Goal: Information Seeking & Learning: Check status

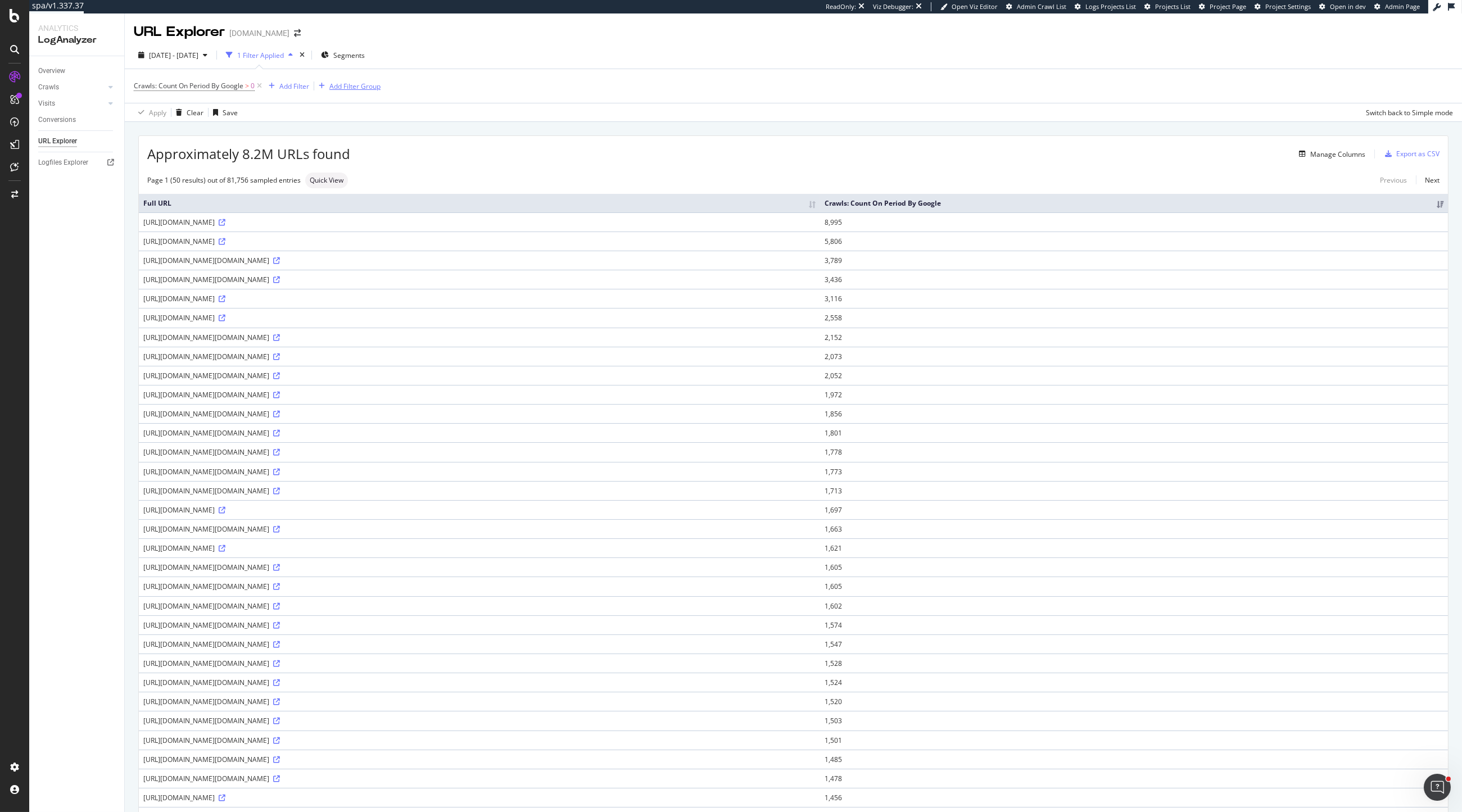
click at [342, 89] on div "Add Filter Group" at bounding box center [355, 86] width 51 height 9
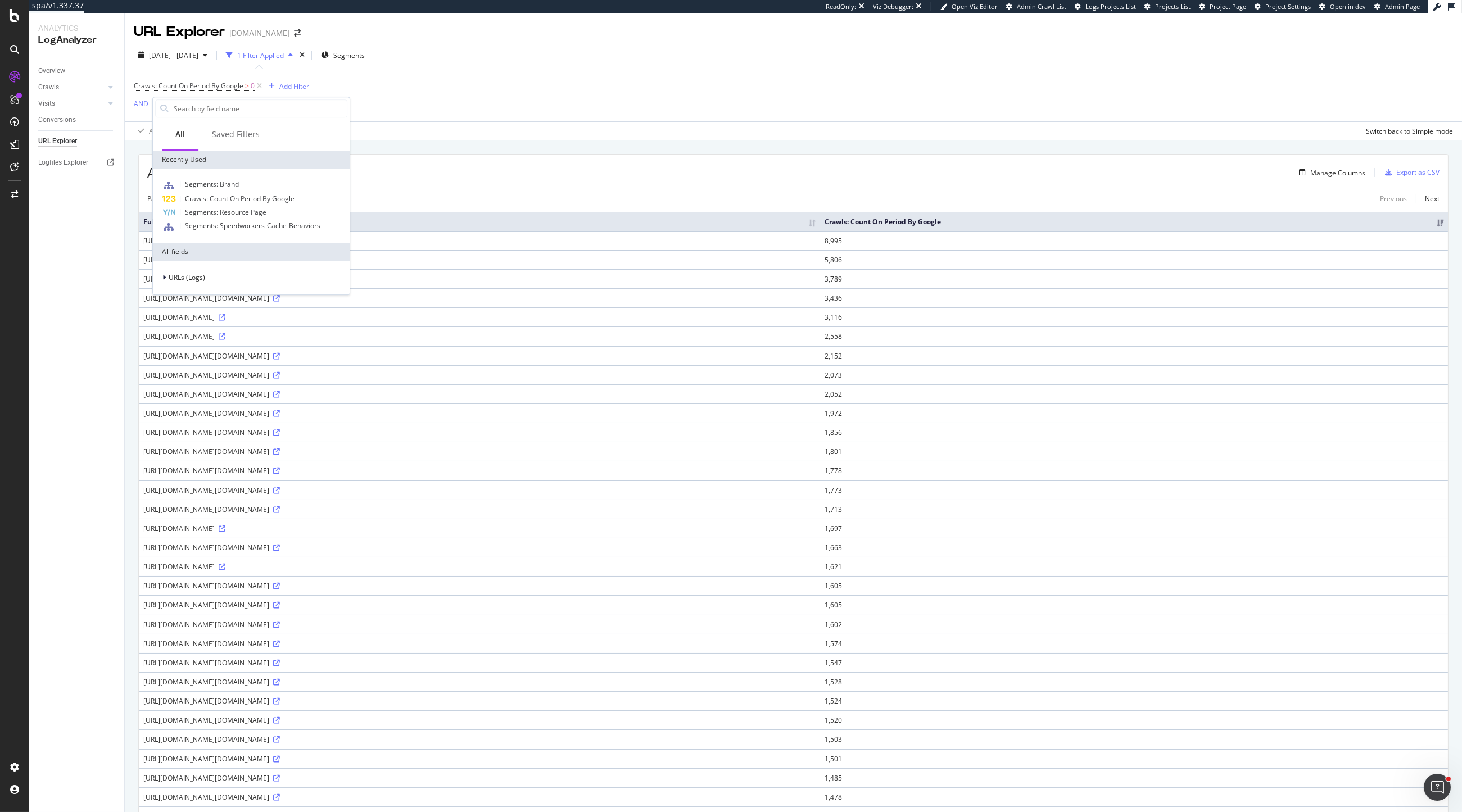
click at [477, 130] on div "URL Explorer Gap.com 2025 Aug. 18th - Sep. 16th 1 Filter Applied Segments Crawl…" at bounding box center [793, 412] width 1337 height 799
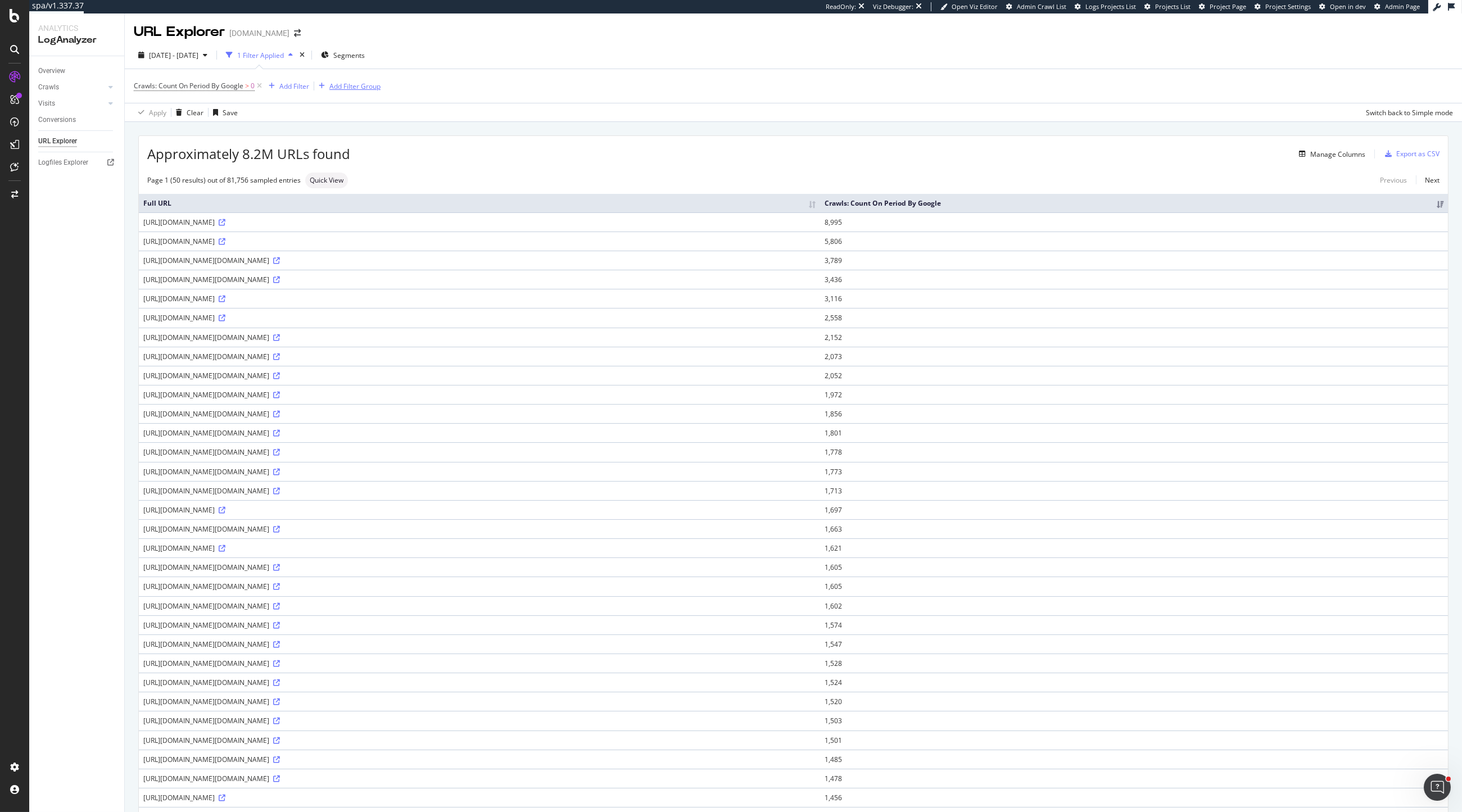
click at [348, 88] on div "Add Filter Group" at bounding box center [355, 86] width 51 height 9
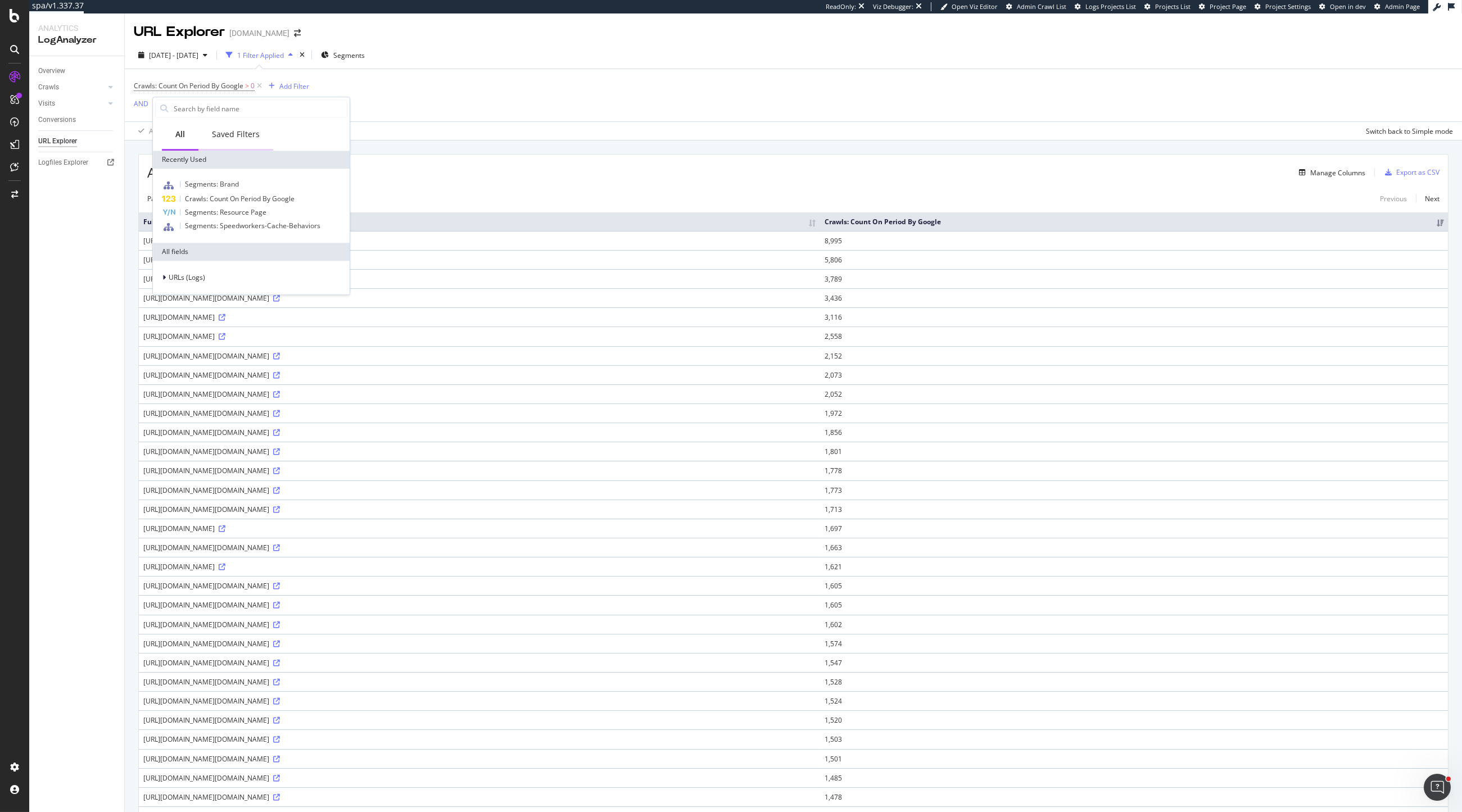
click at [232, 136] on div "Saved Filters" at bounding box center [235, 134] width 48 height 11
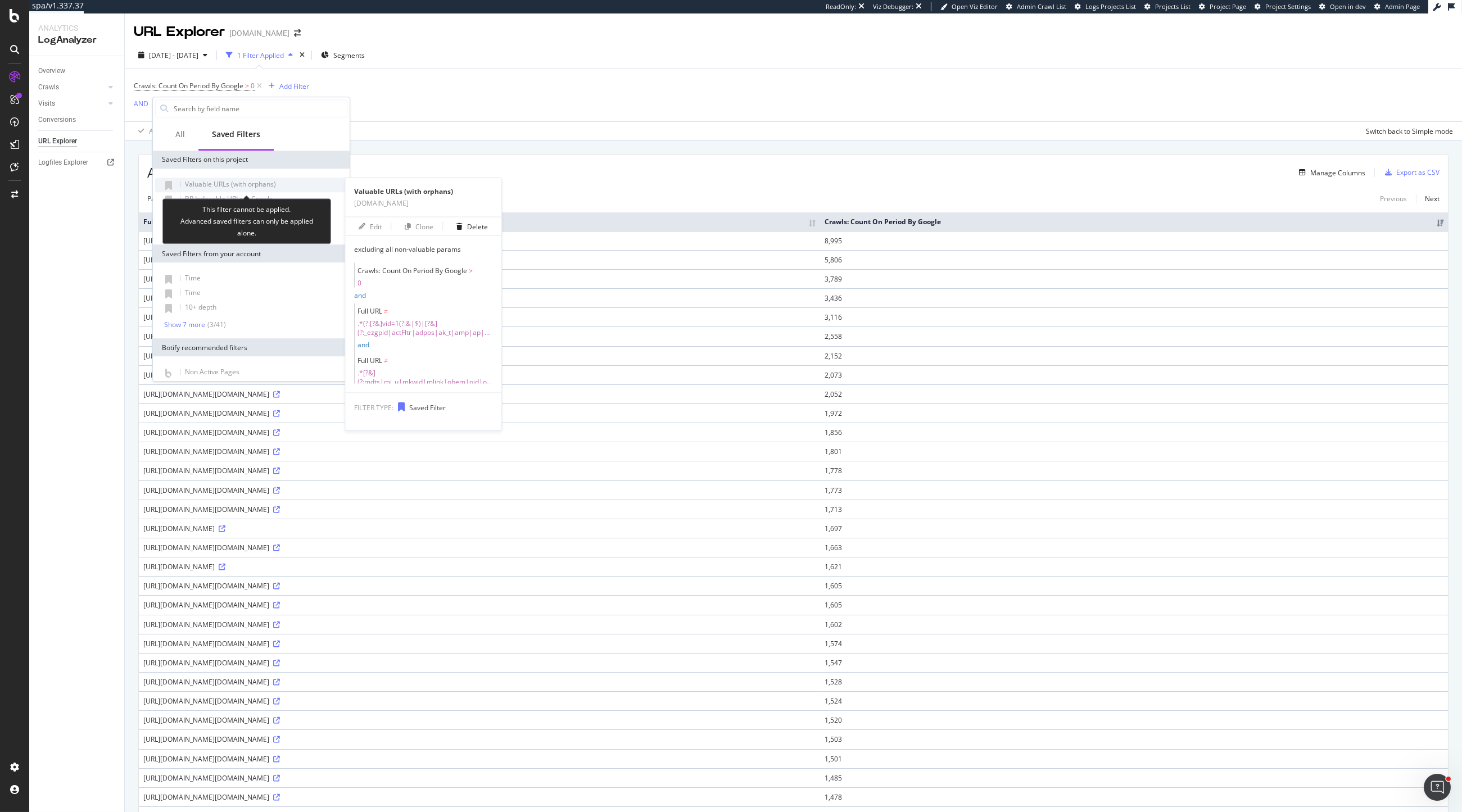
click at [204, 187] on span "Valuable URLs (with orphans)" at bounding box center [231, 184] width 91 height 9
click at [271, 186] on span "Valuable URLs (with orphans)" at bounding box center [231, 184] width 91 height 9
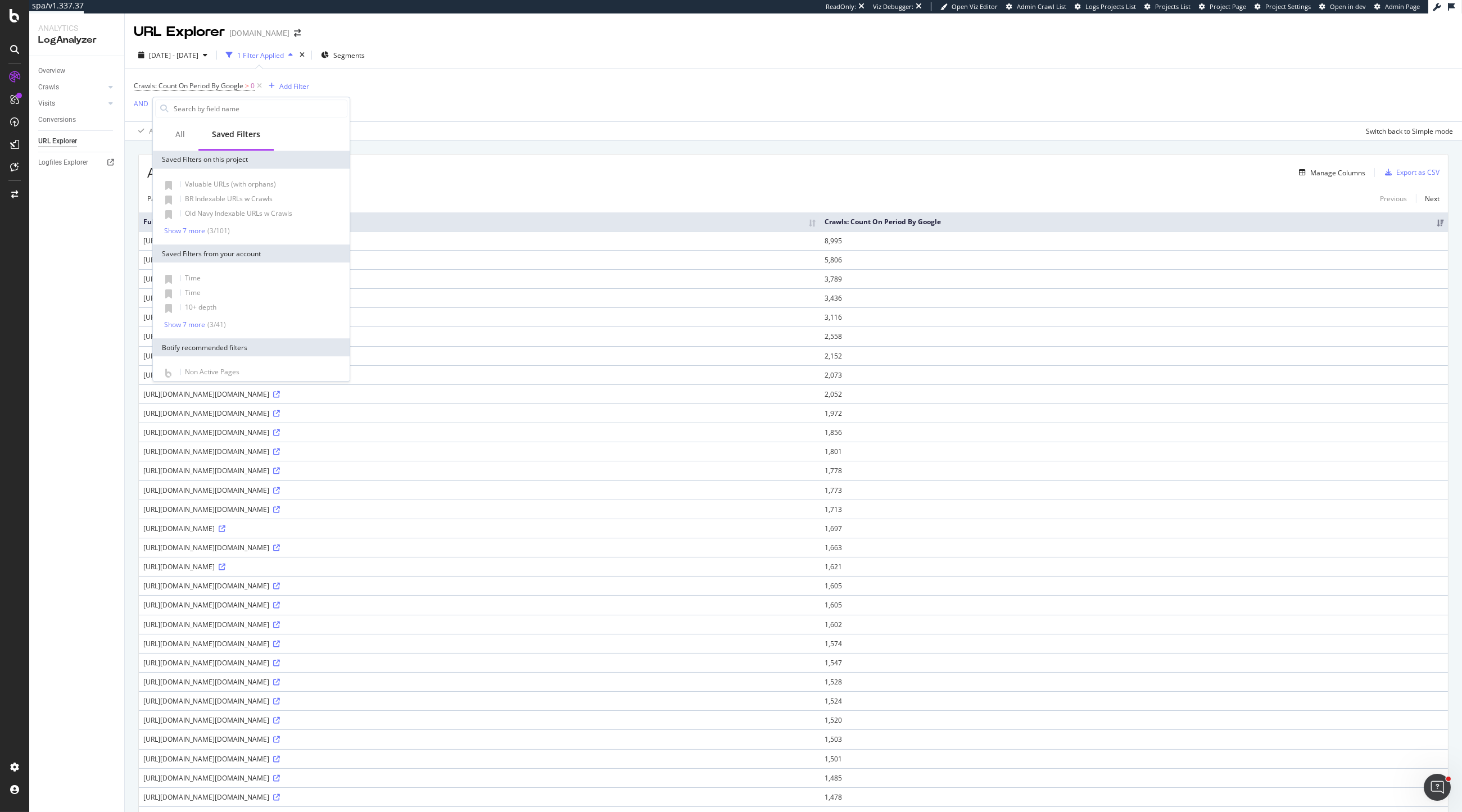
click at [471, 64] on div "2025 Aug. 18th - Sep. 16th 1 Filter Applied Segments" at bounding box center [793, 58] width 1337 height 23
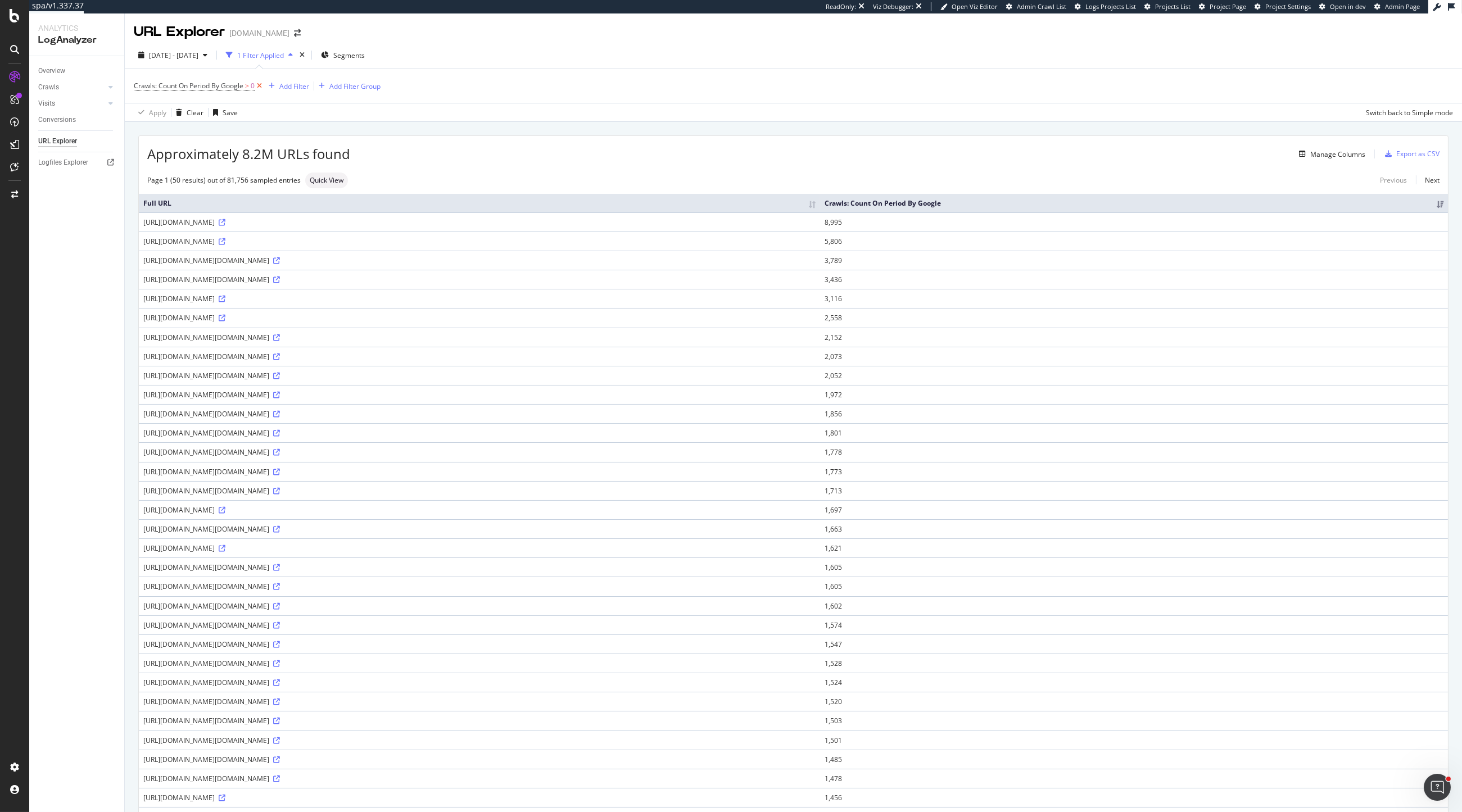
click at [260, 89] on icon at bounding box center [260, 86] width 9 height 11
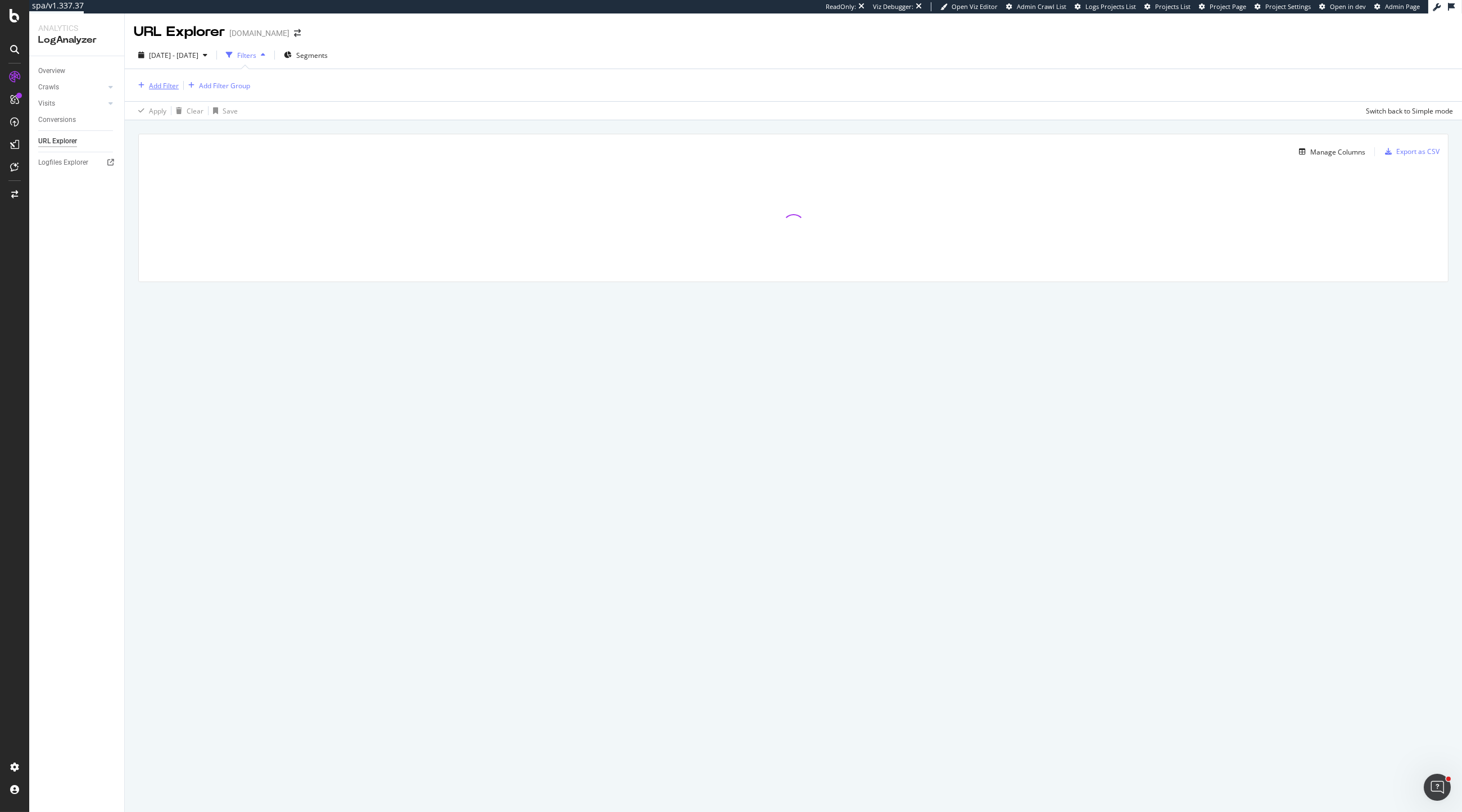
click at [150, 88] on div "Add Filter" at bounding box center [164, 86] width 30 height 9
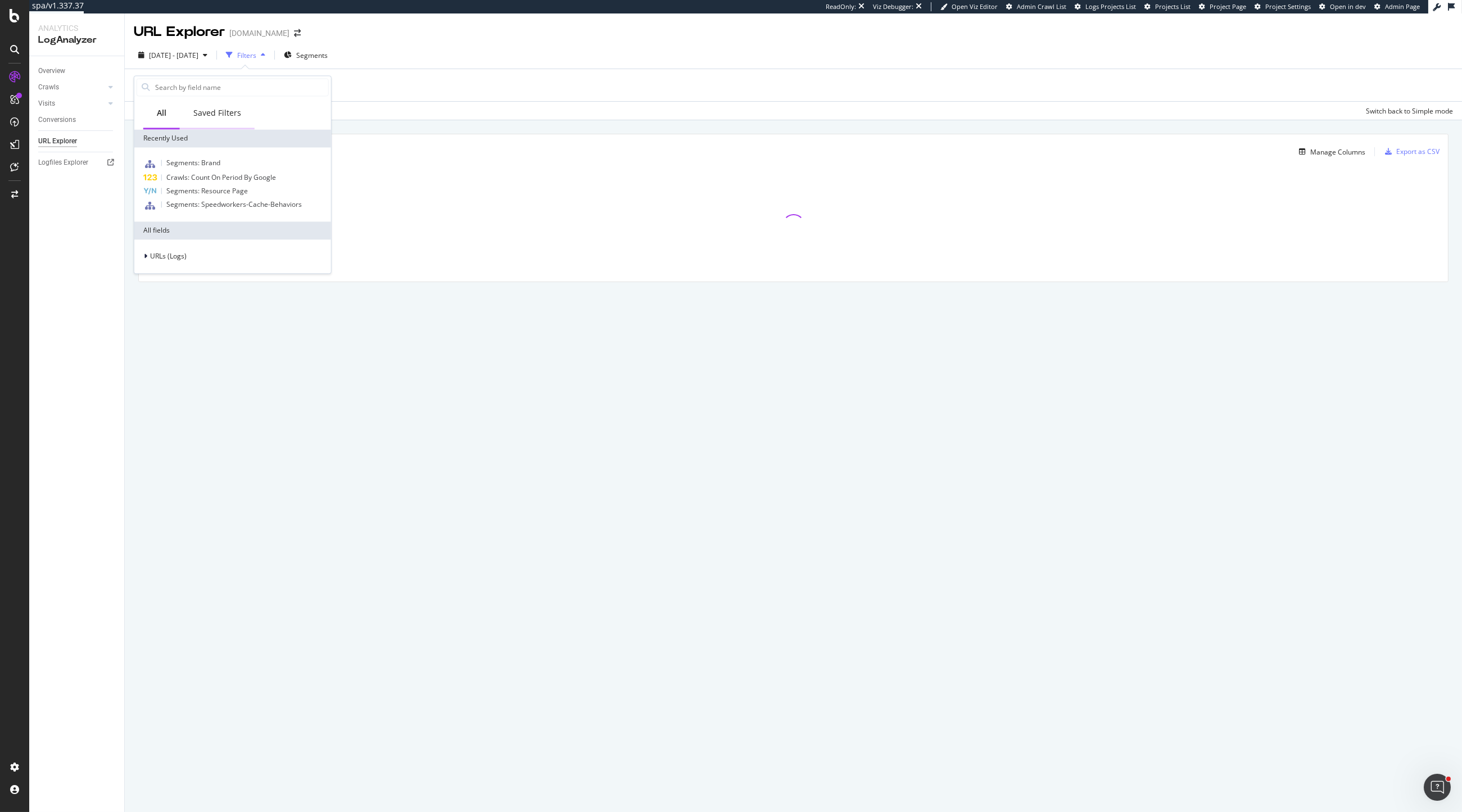
click at [221, 120] on div "Saved Filters" at bounding box center [217, 114] width 74 height 31
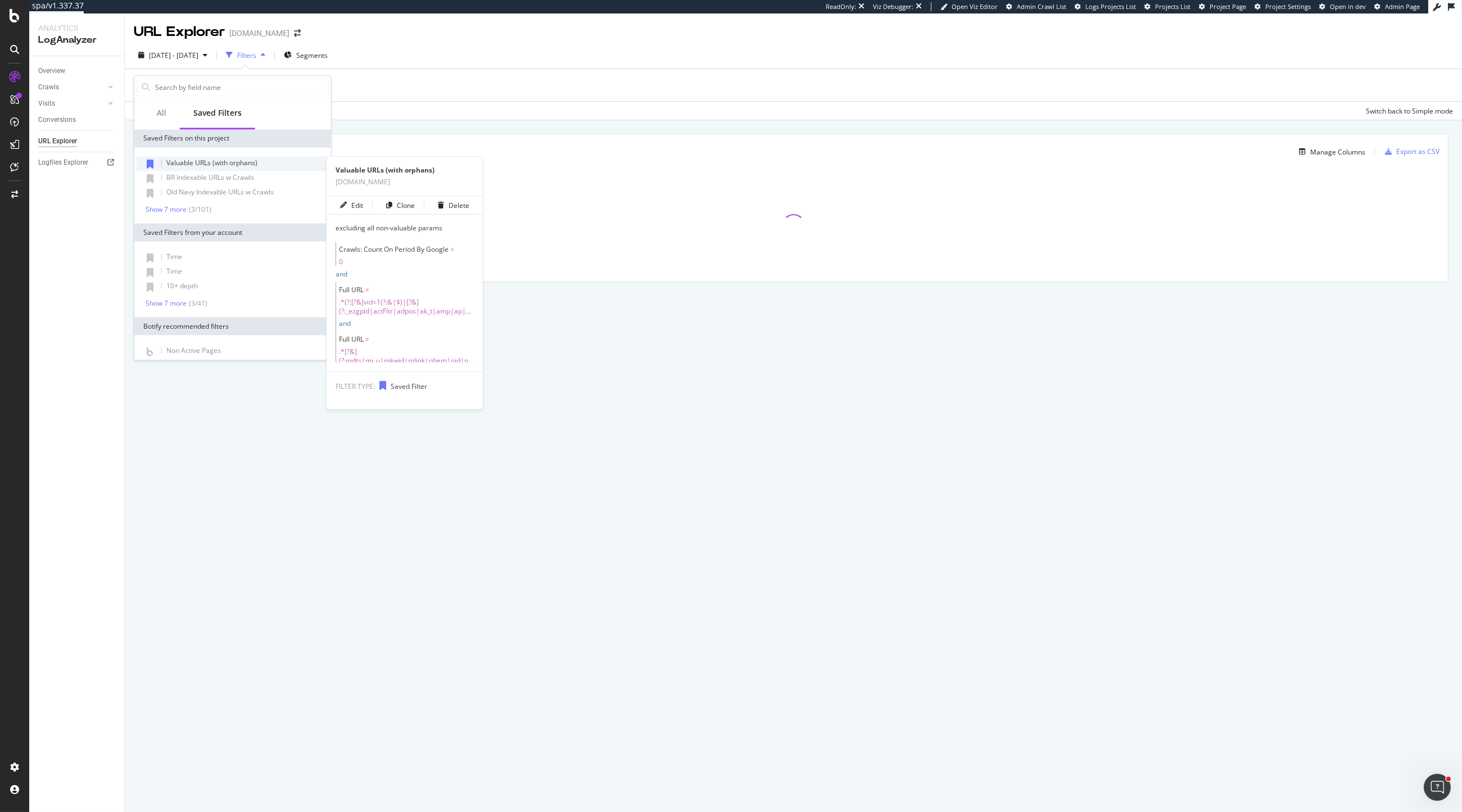
click at [202, 168] on div "Valuable URLs (with orphans)" at bounding box center [233, 164] width 192 height 15
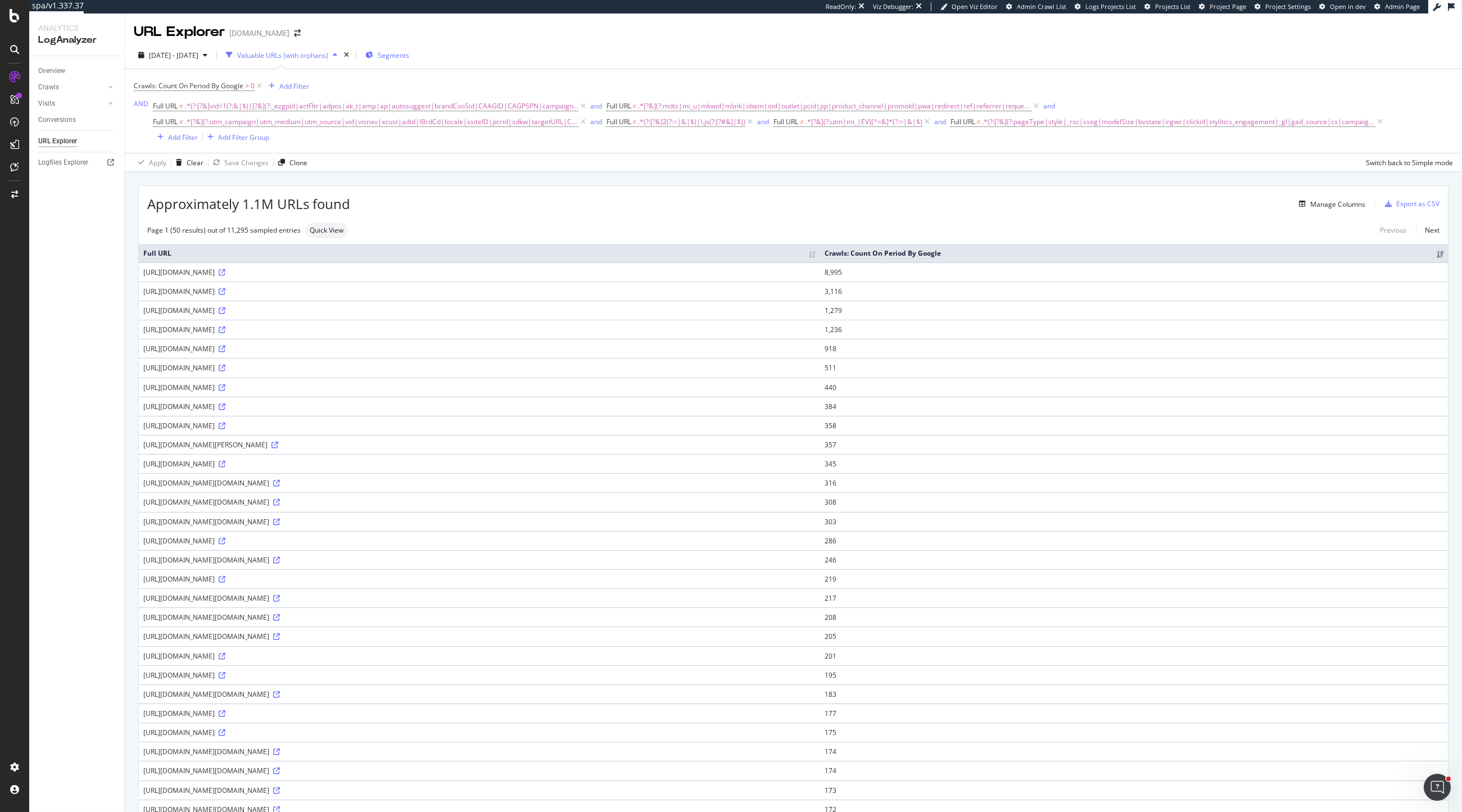
click at [409, 57] on span "Segments" at bounding box center [393, 55] width 32 height 9
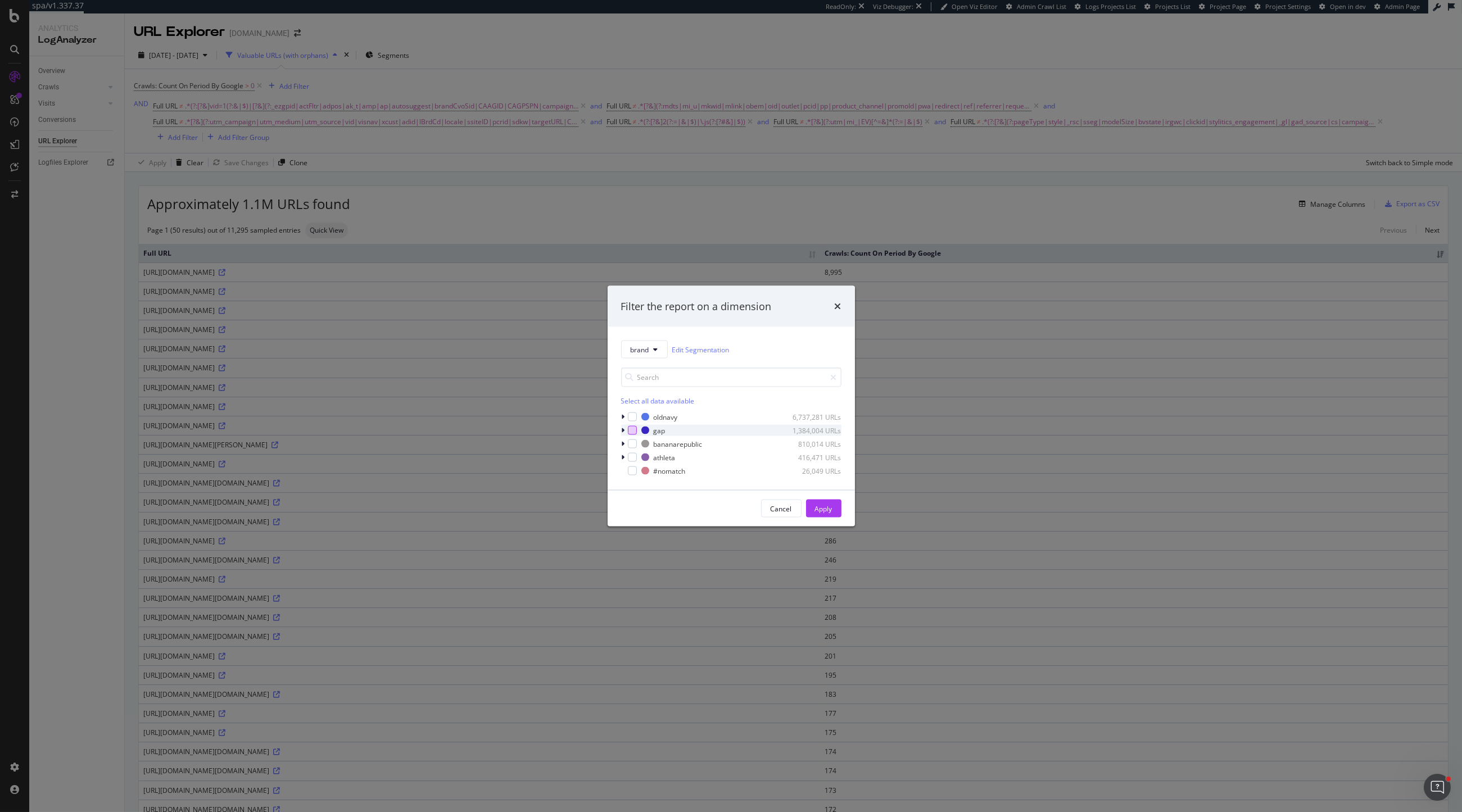
click at [632, 432] on div "modal" at bounding box center [632, 430] width 9 height 9
click at [631, 457] on div "modal" at bounding box center [632, 457] width 9 height 9
click at [826, 511] on div "Apply" at bounding box center [824, 508] width 17 height 9
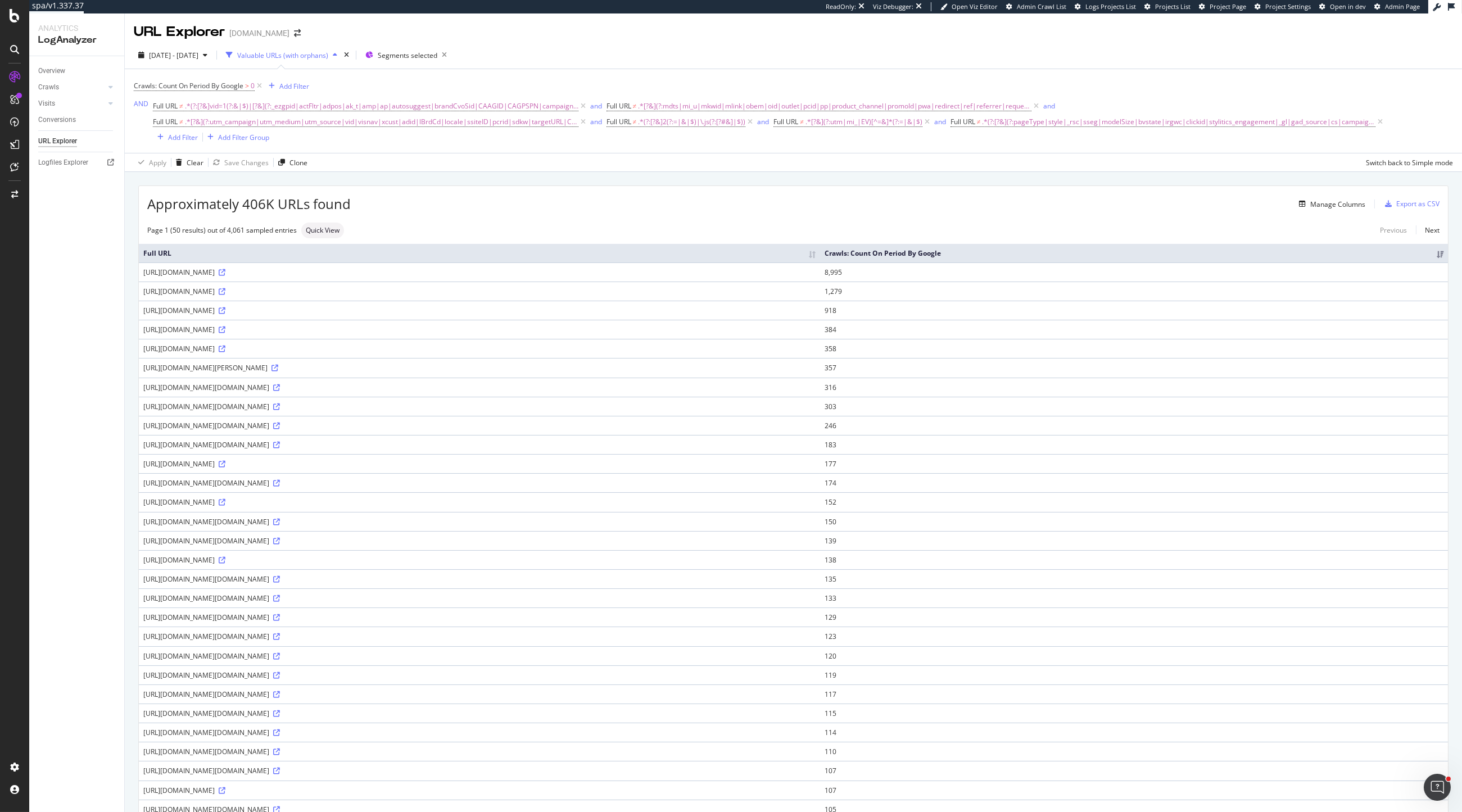
scroll to position [2, 0]
click at [181, 53] on span "2025 Aug. 18th - Sep. 16th" at bounding box center [174, 53] width 50 height 9
click at [386, 85] on div "Crawls: Count On Period By Google > 0 Add Filter AND Full URL ≠ .*(?:[?&]vid=1(…" at bounding box center [793, 109] width 1319 height 66
click at [156, 52] on span "2025 Aug. 18th - Sep. 16th" at bounding box center [174, 53] width 50 height 9
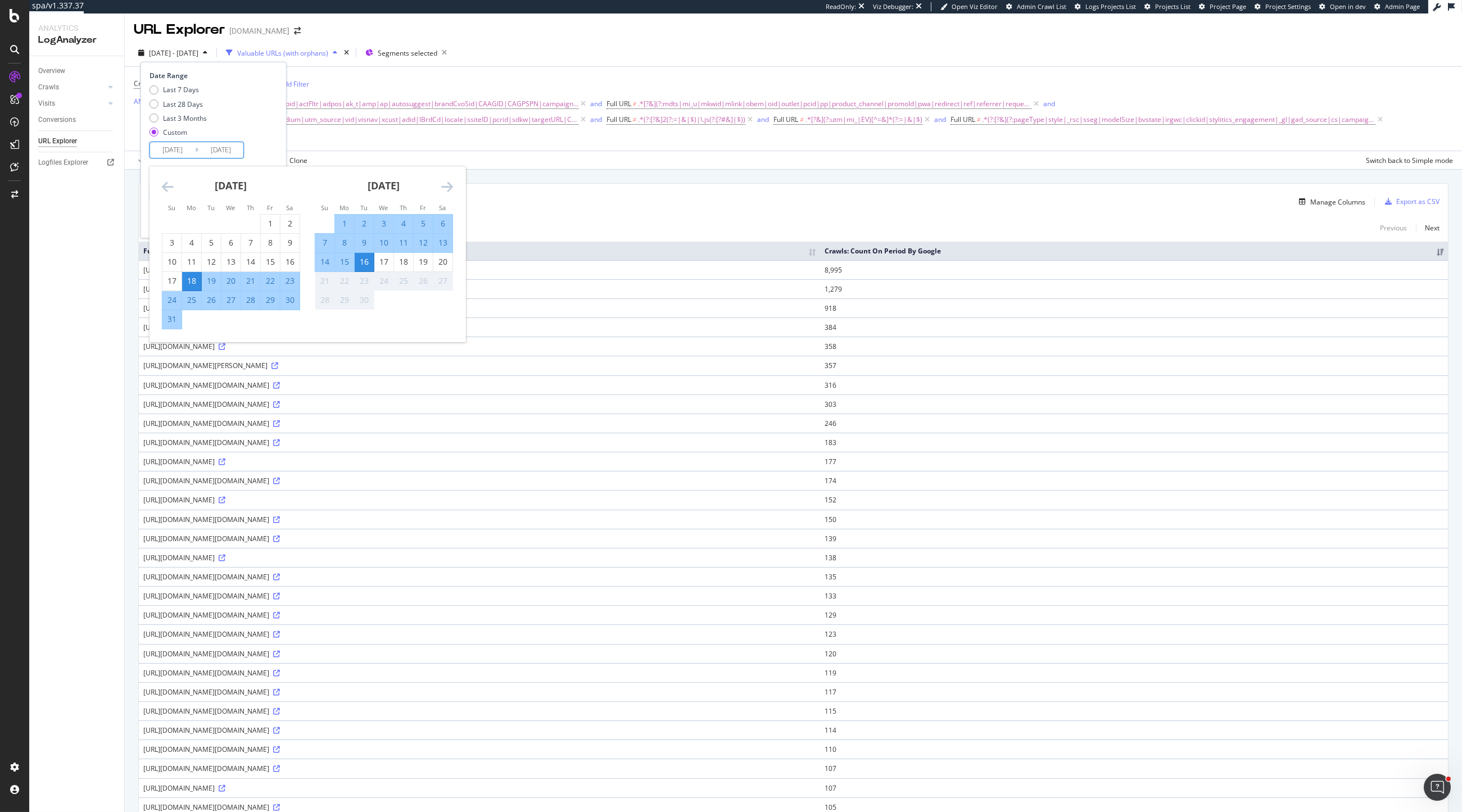
click at [182, 151] on input "2025/08/18" at bounding box center [172, 150] width 45 height 15
click at [162, 188] on icon "Move backward to switch to the previous month." at bounding box center [168, 186] width 12 height 13
click at [162, 189] on icon "Move backward to switch to the previous month." at bounding box center [168, 186] width 12 height 13
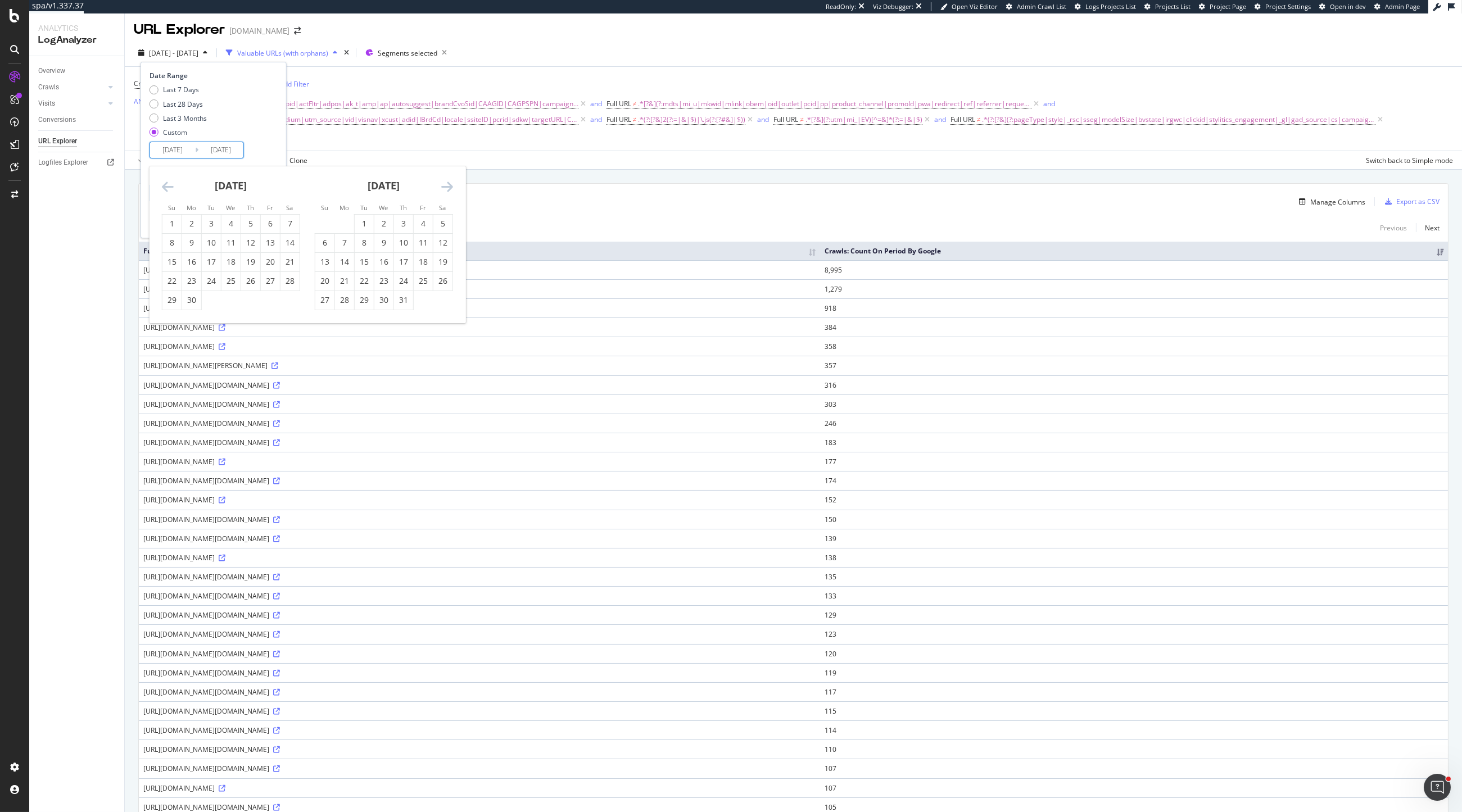
click at [162, 189] on icon "Move backward to switch to the previous month." at bounding box center [168, 186] width 12 height 13
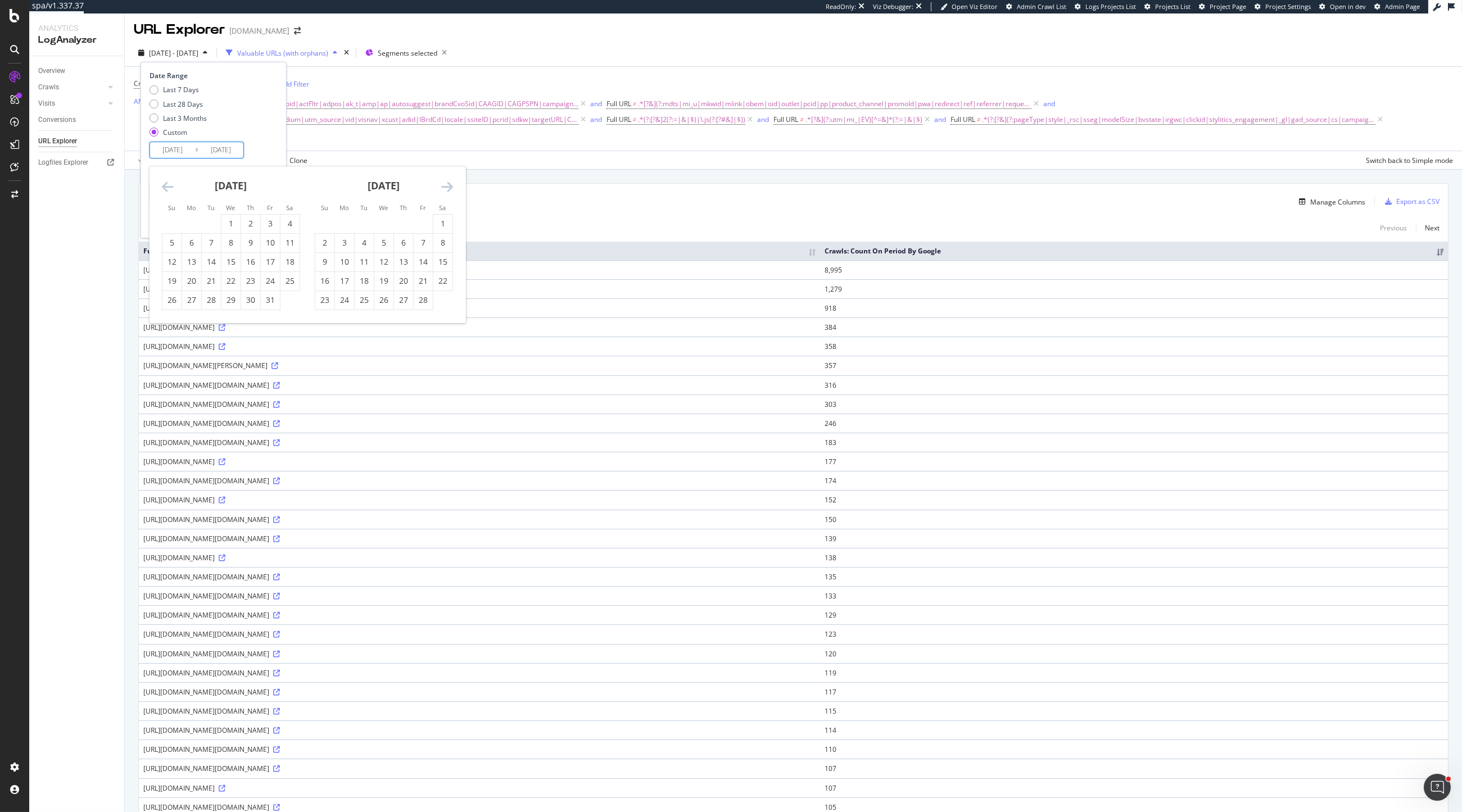
click at [162, 189] on icon "Move backward to switch to the previous month." at bounding box center [168, 186] width 12 height 13
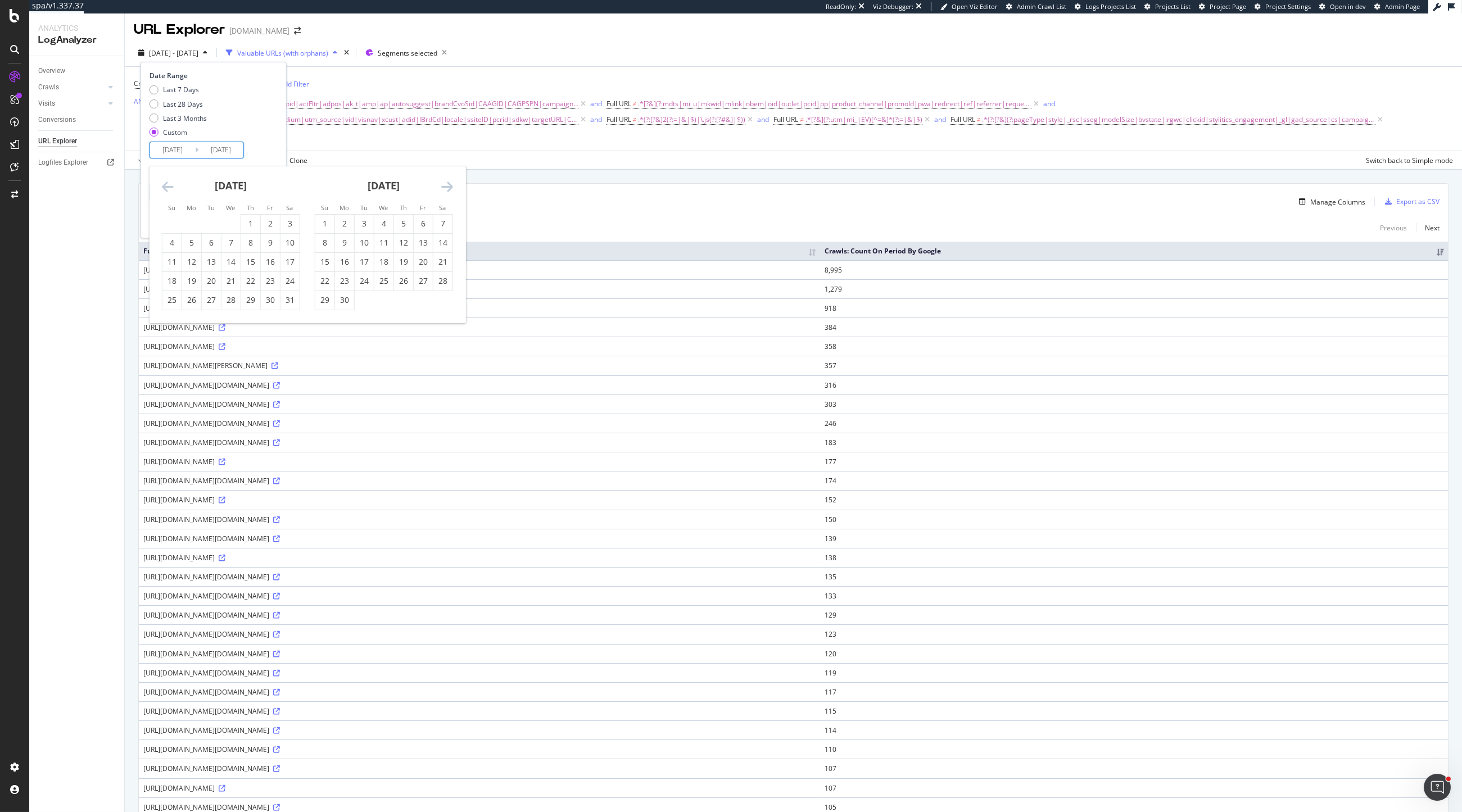
click at [162, 189] on icon "Move backward to switch to the previous month." at bounding box center [168, 186] width 12 height 13
click at [162, 189] on icon "Move backward to switch to the previous month." at bounding box center [168, 186] width 12 height 13
click at [450, 182] on icon "Move forward to switch to the next month." at bounding box center [447, 186] width 12 height 13
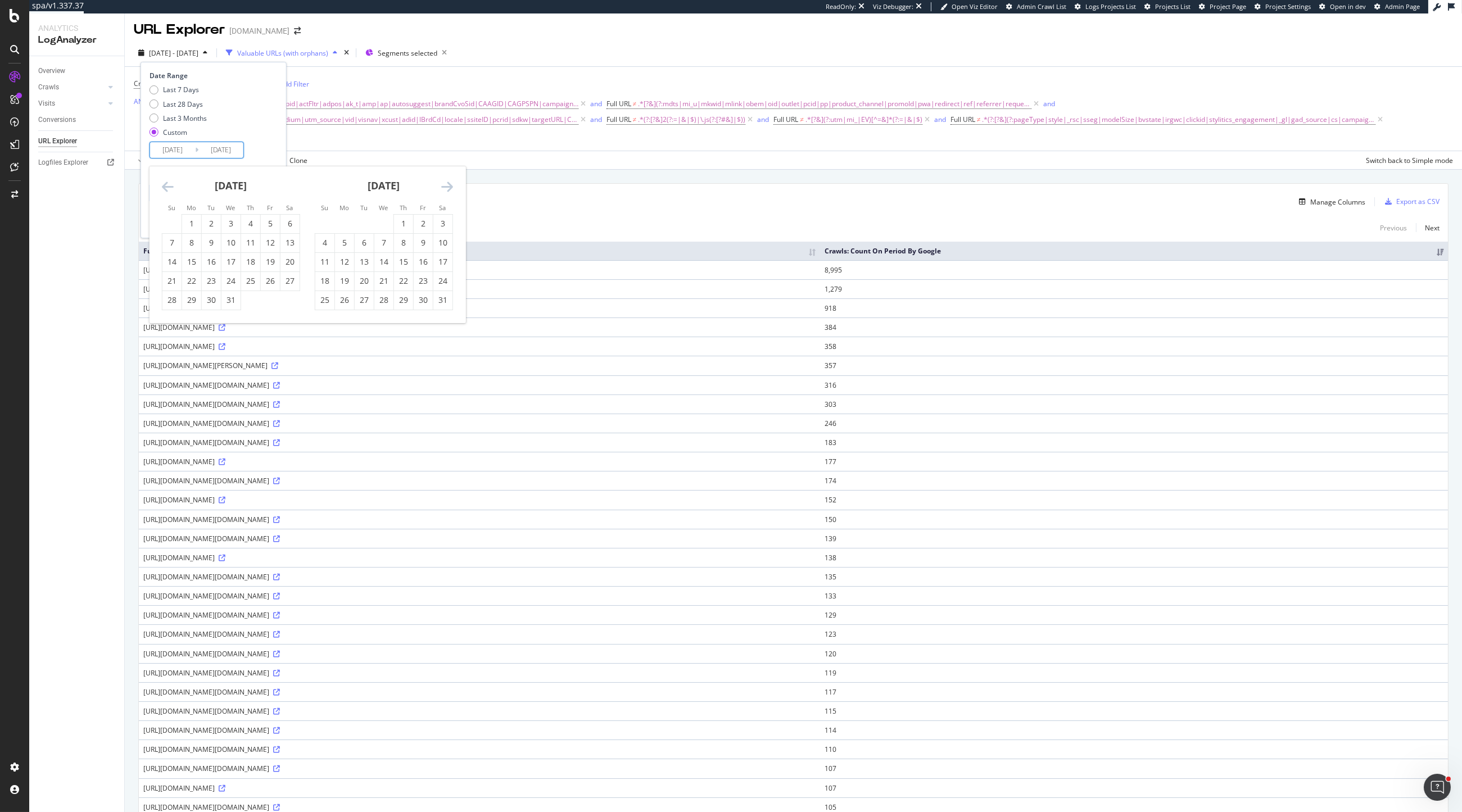
click at [450, 182] on icon "Move forward to switch to the next month." at bounding box center [447, 186] width 12 height 13
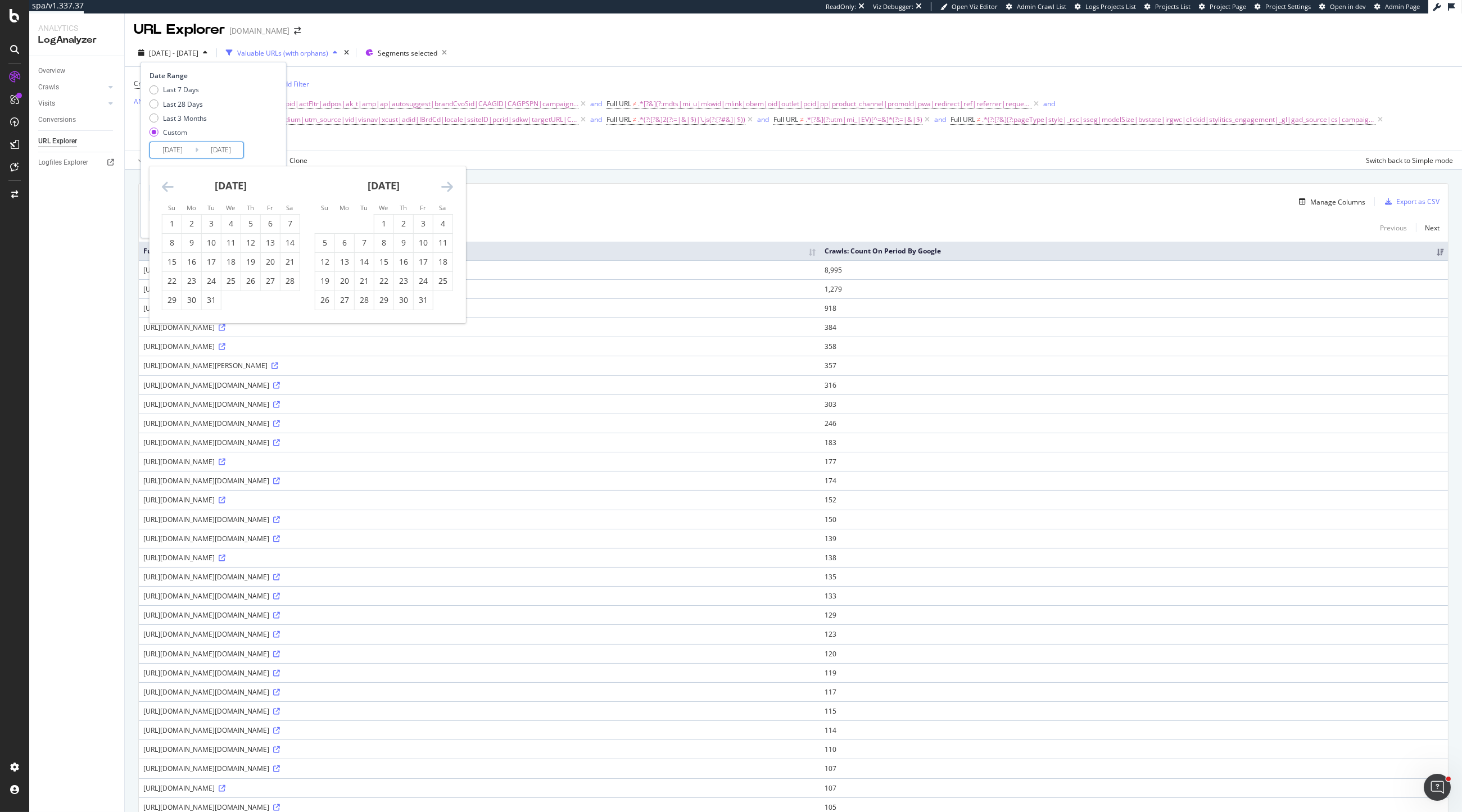
click at [450, 182] on icon "Move forward to switch to the next month." at bounding box center [447, 186] width 12 height 13
click at [352, 221] on td "Calendar" at bounding box center [344, 223] width 19 height 19
click at [361, 222] on div "1" at bounding box center [364, 223] width 19 height 11
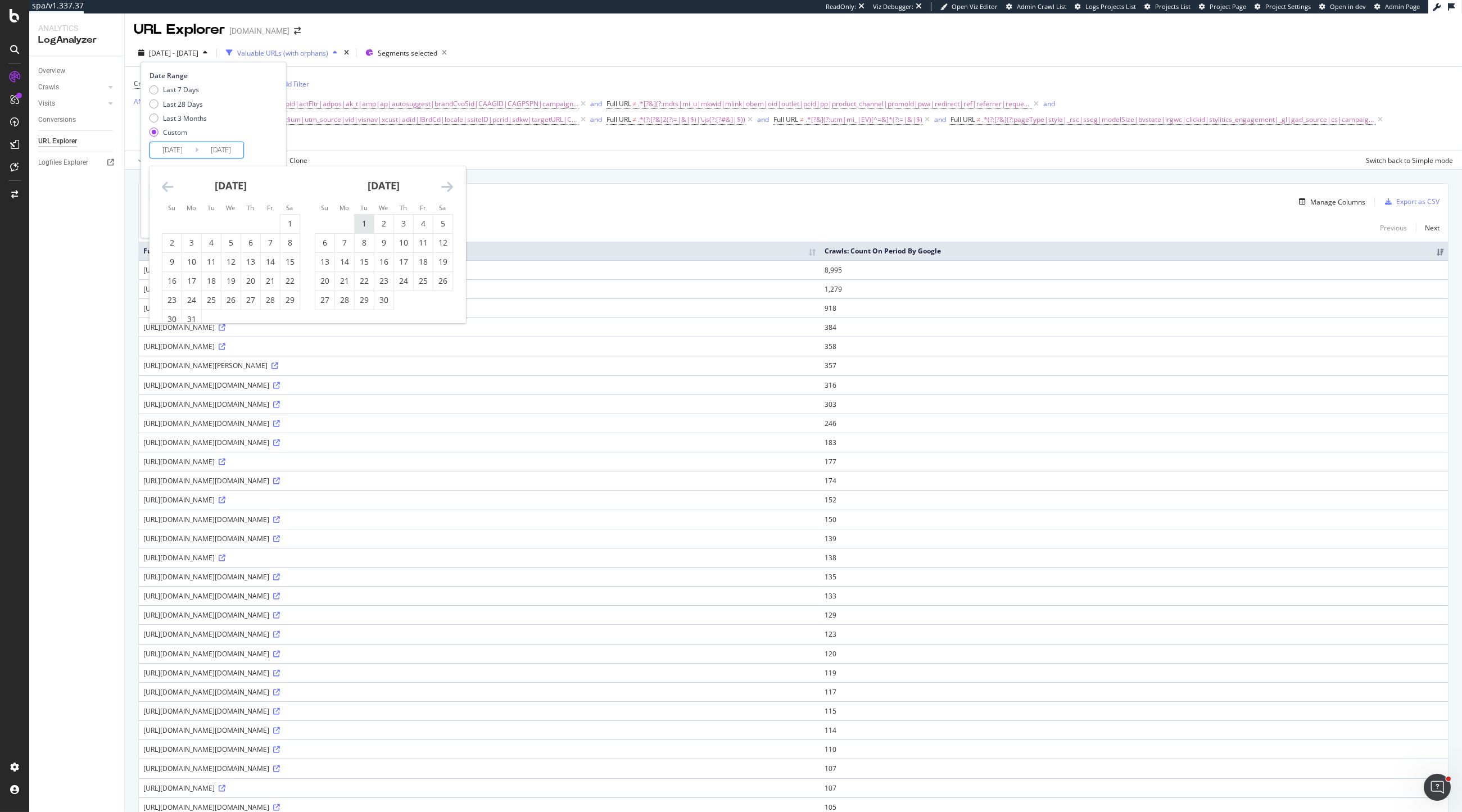
type input "2025/04/01"
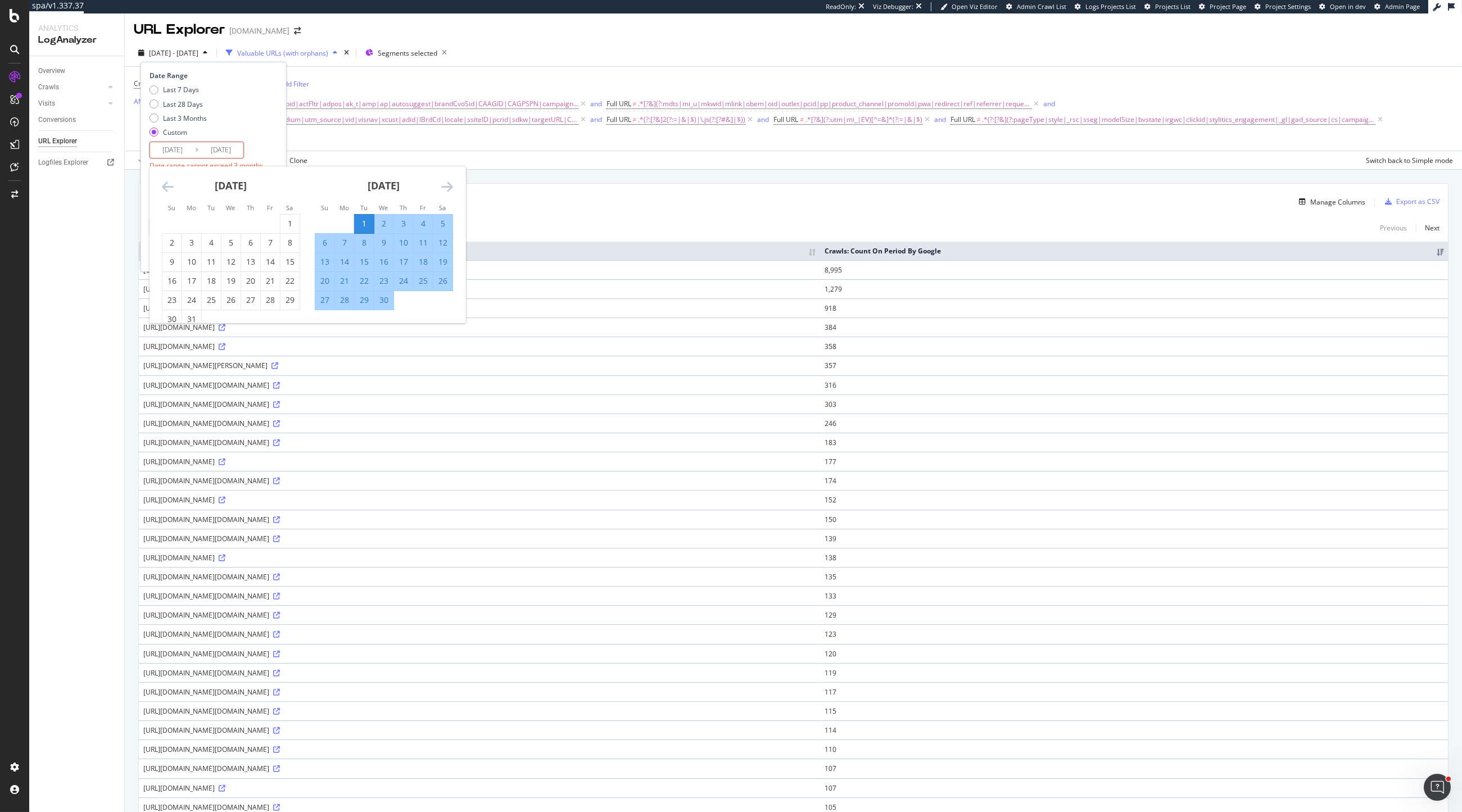
click at [383, 303] on div "30" at bounding box center [384, 300] width 19 height 11
type input "2025/04/30"
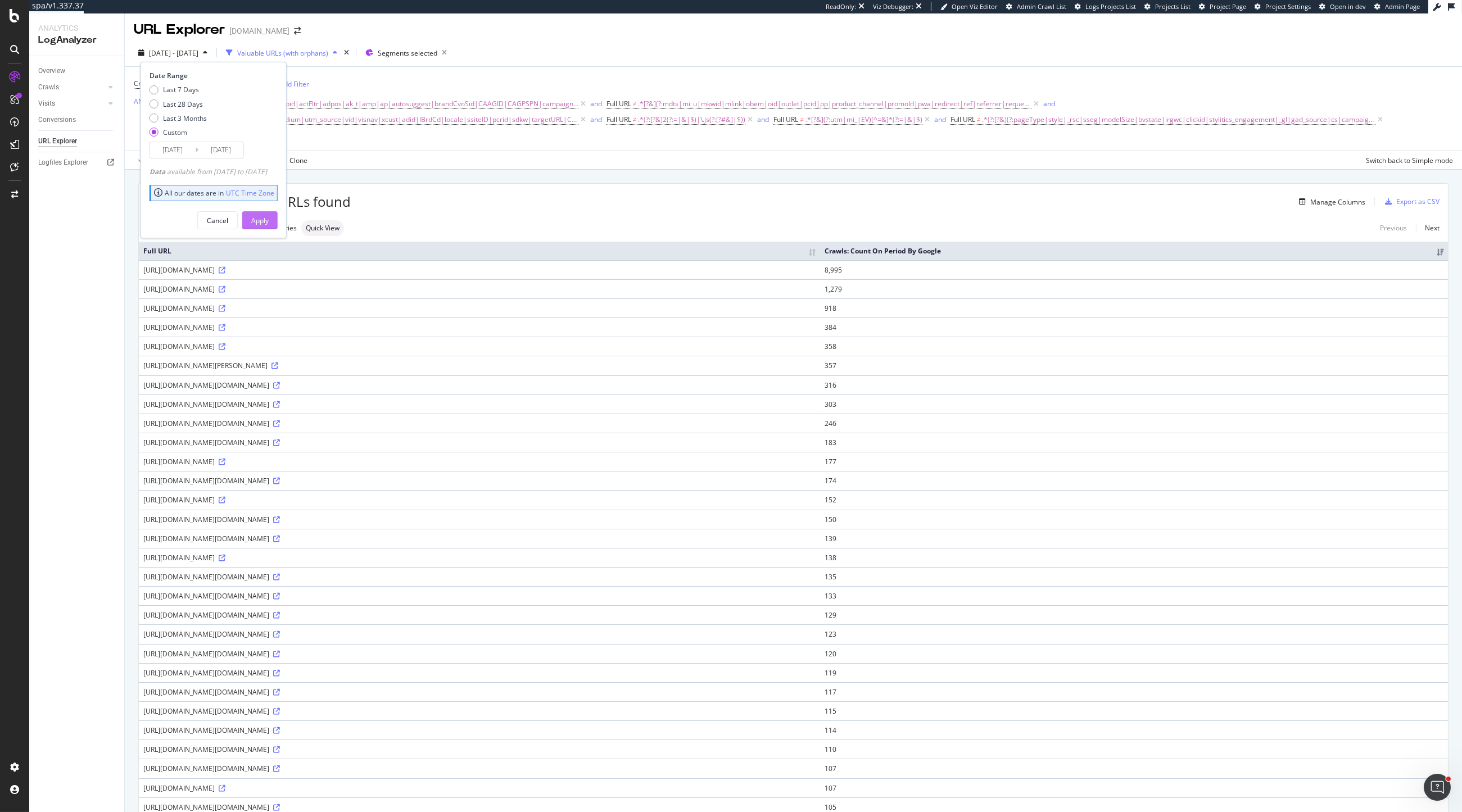
click at [269, 224] on div "Apply" at bounding box center [260, 221] width 17 height 9
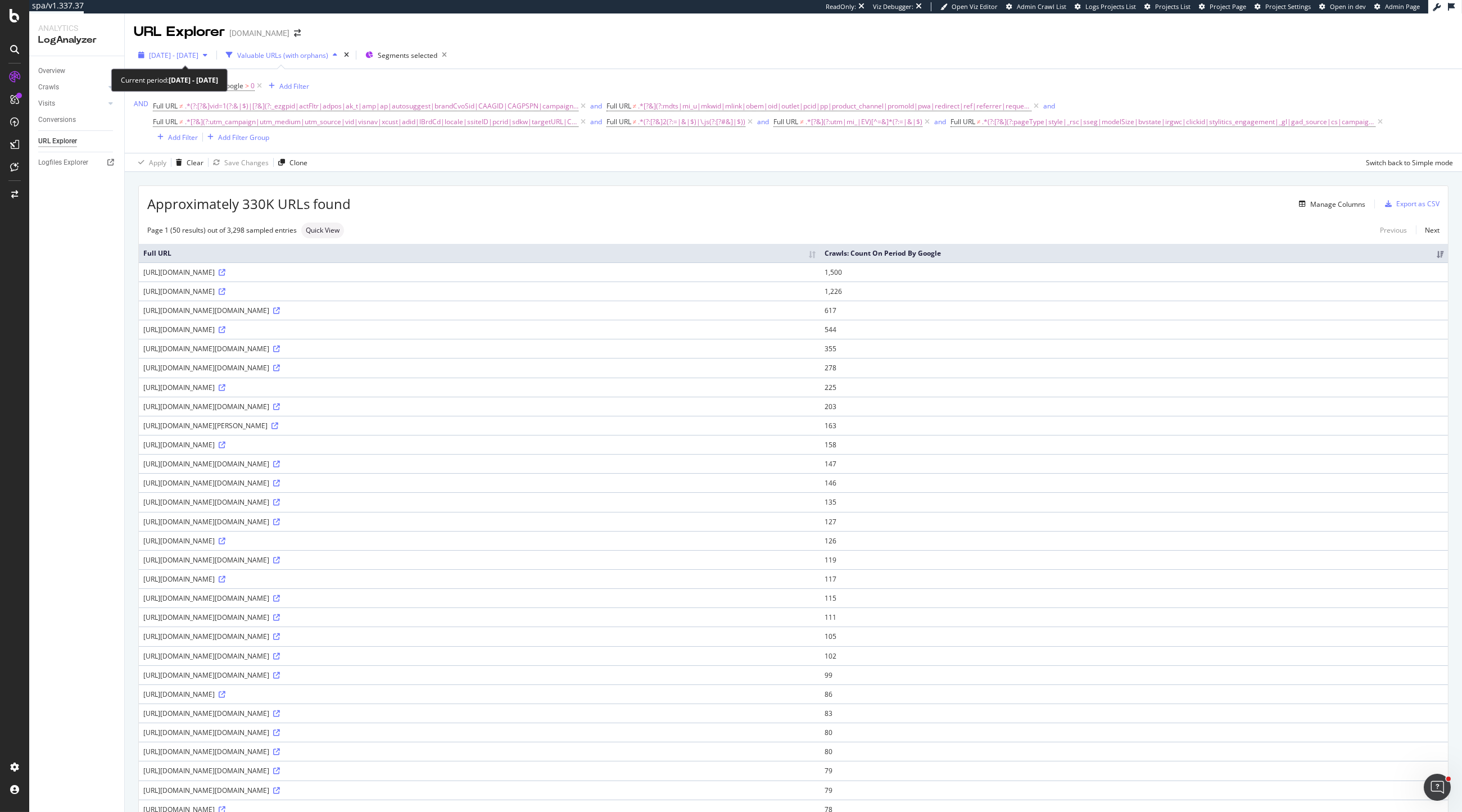
click at [170, 58] on span "2025 Apr. 1st - Apr. 30th" at bounding box center [174, 55] width 50 height 9
click at [459, 176] on div "Approximately 330K URLs found Manage Columns Export as CSV Page 1 (50 results) …" at bounding box center [793, 723] width 1337 height 1103
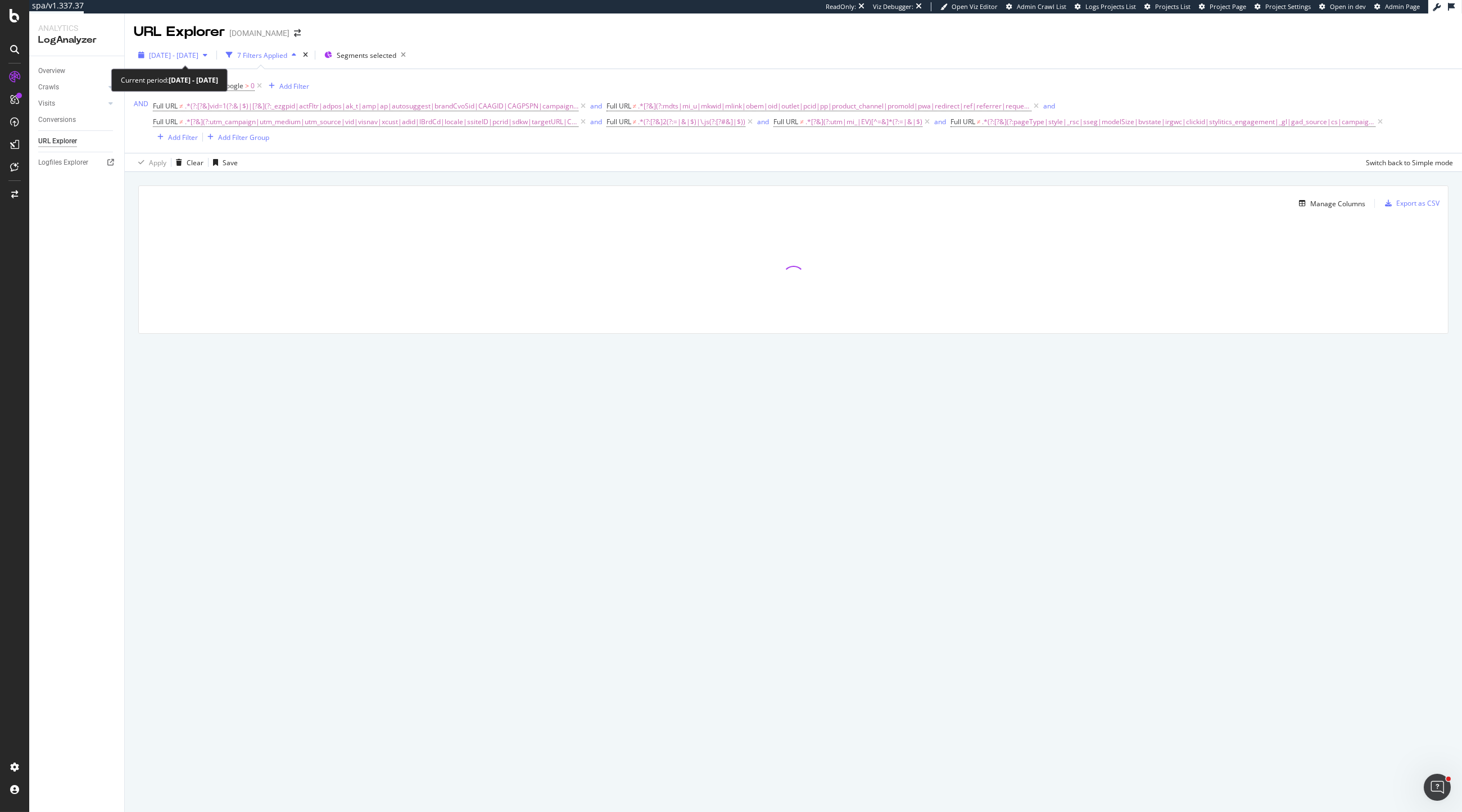
click at [184, 57] on span "2025 Apr. 1st - Apr. 30th" at bounding box center [174, 55] width 50 height 9
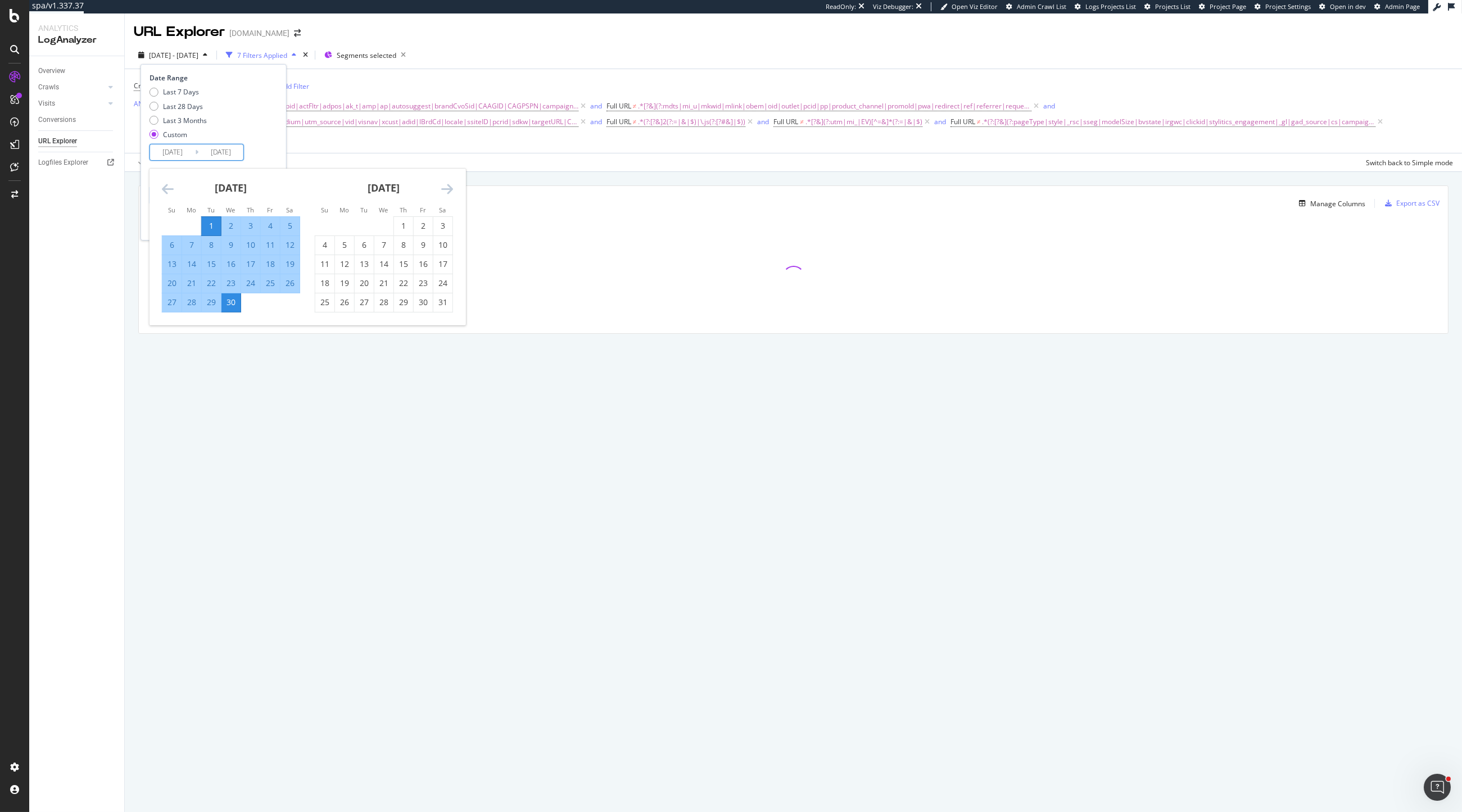
click at [179, 158] on input "2025/04/01" at bounding box center [172, 152] width 45 height 15
click at [441, 190] on icon "Move forward to switch to the next month." at bounding box center [447, 189] width 12 height 13
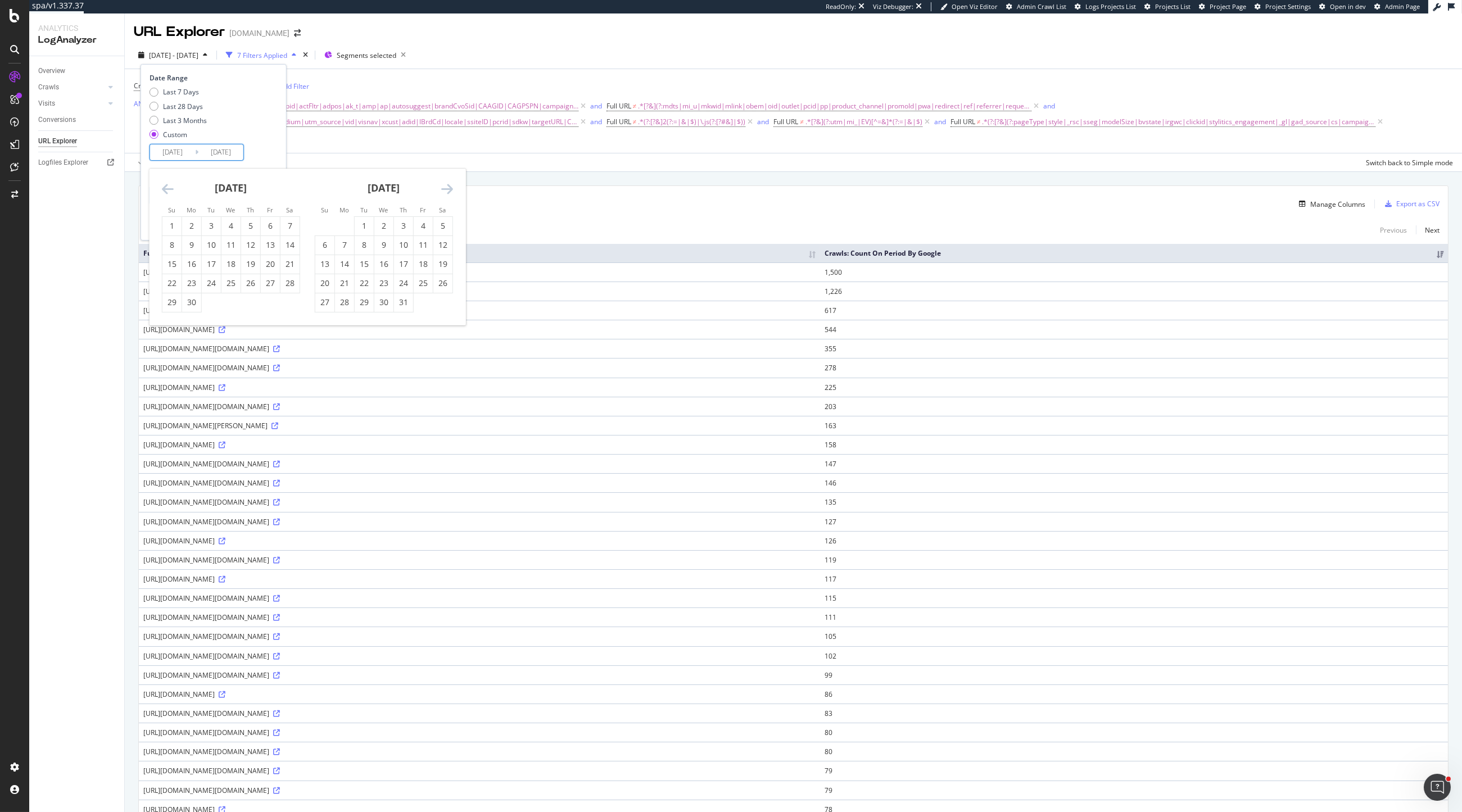
click at [441, 189] on icon "Move forward to switch to the next month." at bounding box center [447, 189] width 12 height 13
click at [418, 221] on div "1" at bounding box center [423, 226] width 19 height 11
type input "2025/08/01"
click at [321, 318] on div "31" at bounding box center [325, 321] width 19 height 11
type input "2025/08/31"
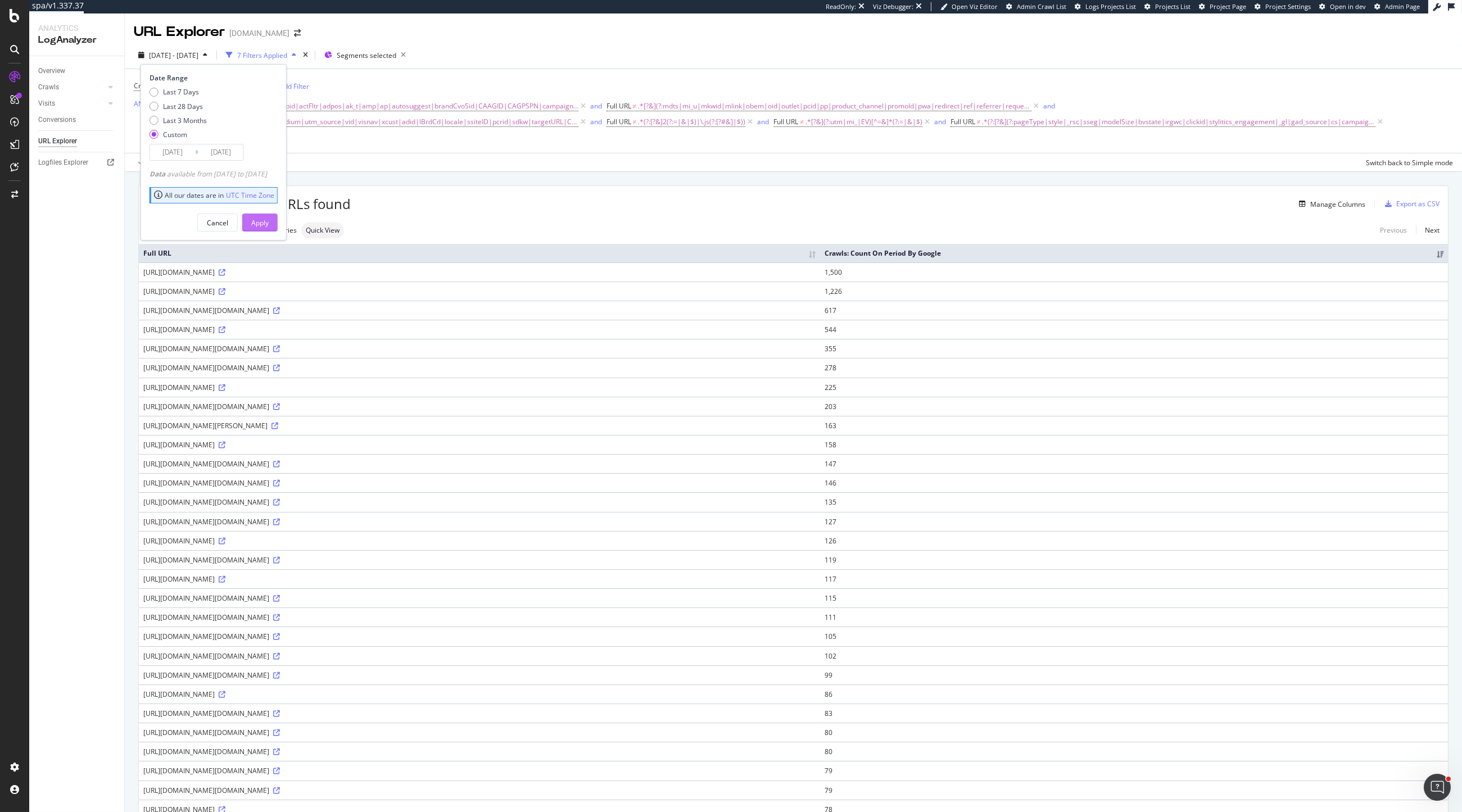
click at [269, 217] on div "Apply" at bounding box center [260, 222] width 17 height 17
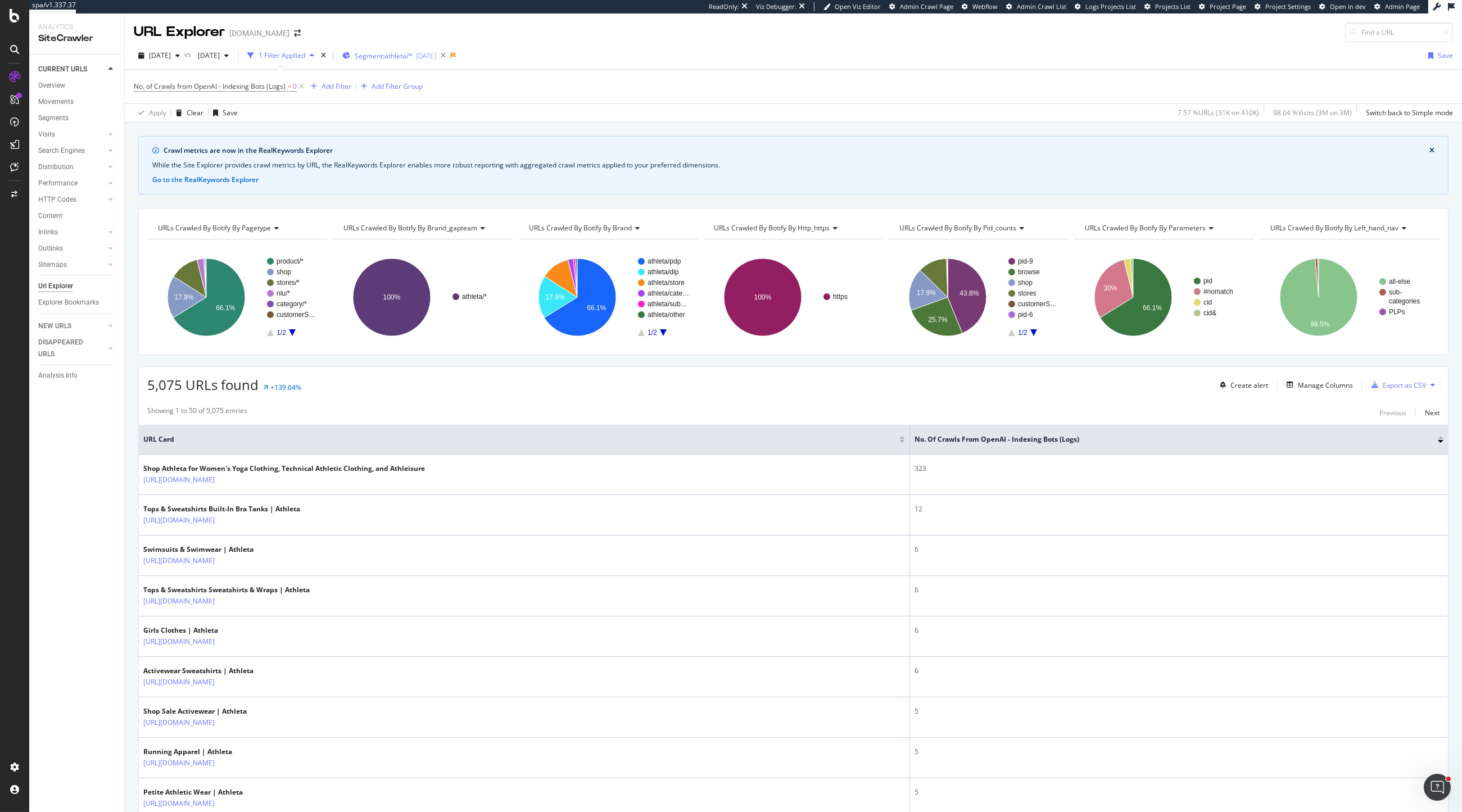
click at [435, 62] on div "Segment: athleta/* [DATE]" at bounding box center [390, 55] width 94 height 17
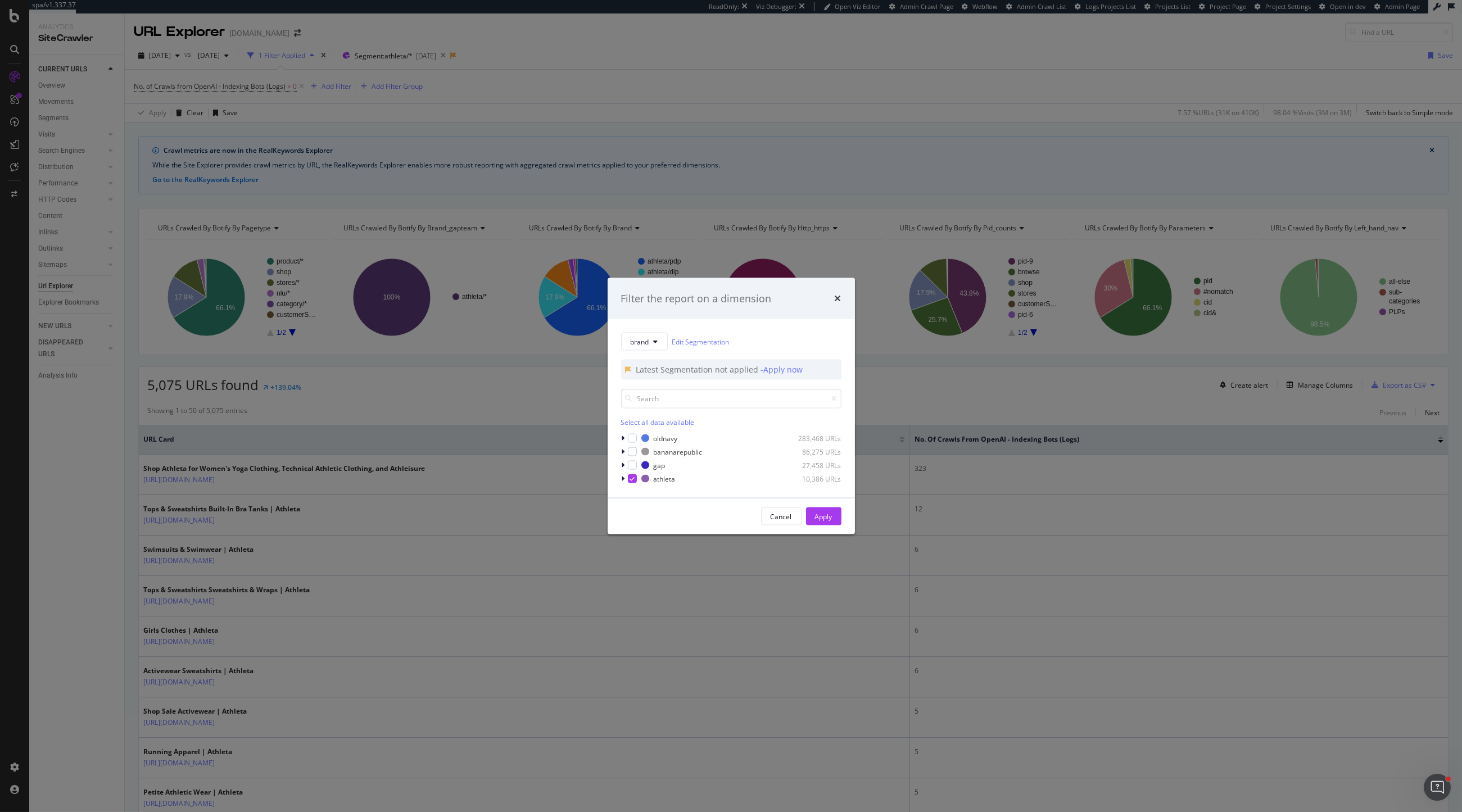
click at [700, 64] on div "Filter the report on a dimension brand Edit Segmentation Latest Segmentation no…" at bounding box center [731, 406] width 1462 height 812
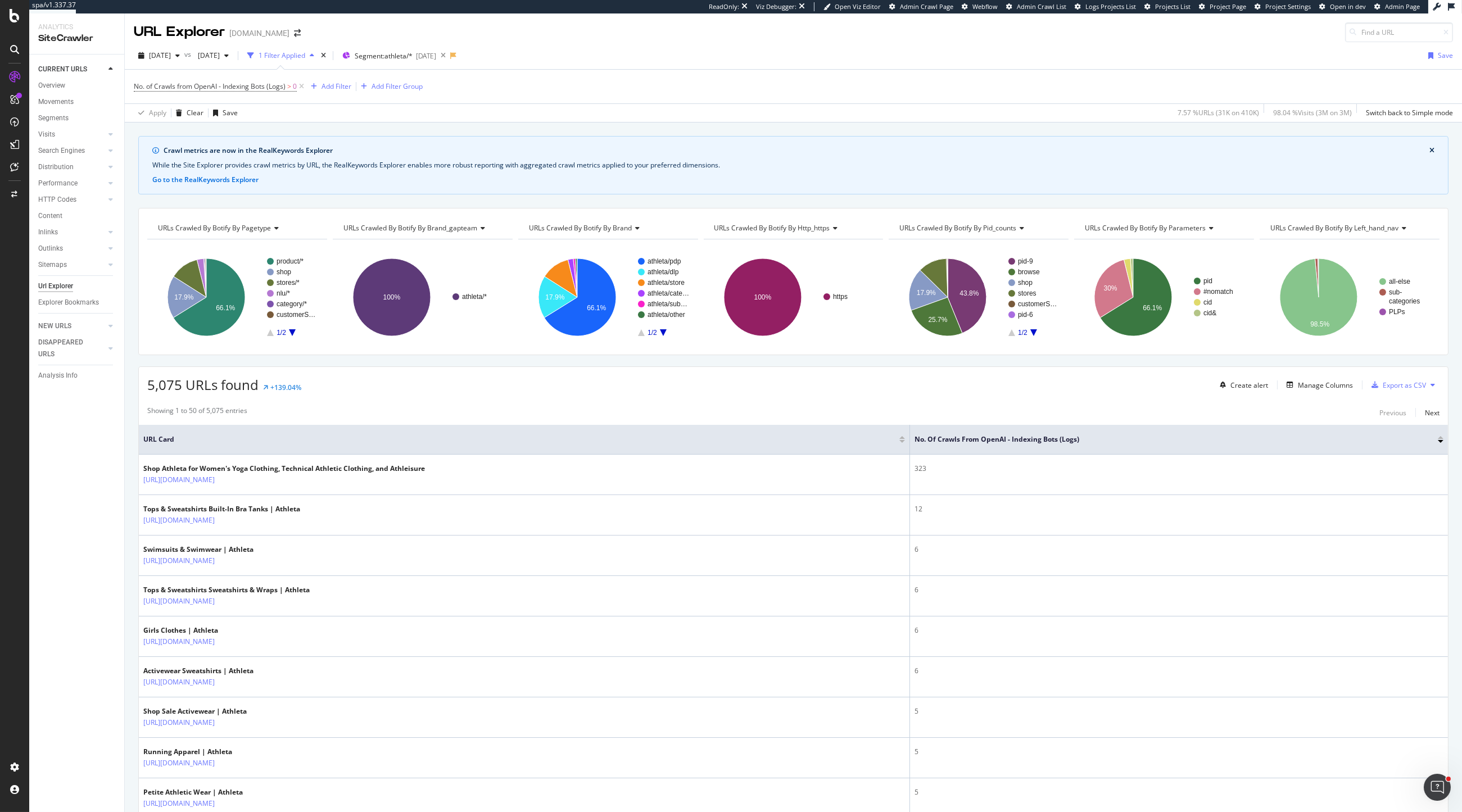
click at [442, 66] on div "2025 Aug. 27th vs 2025 Apr. 16th 1 Filter Applied Segment: athleta/* 2025-06-18…" at bounding box center [793, 58] width 1337 height 23
click at [437, 61] on div "Segment: athleta/* 2025-06-18" at bounding box center [390, 55] width 94 height 17
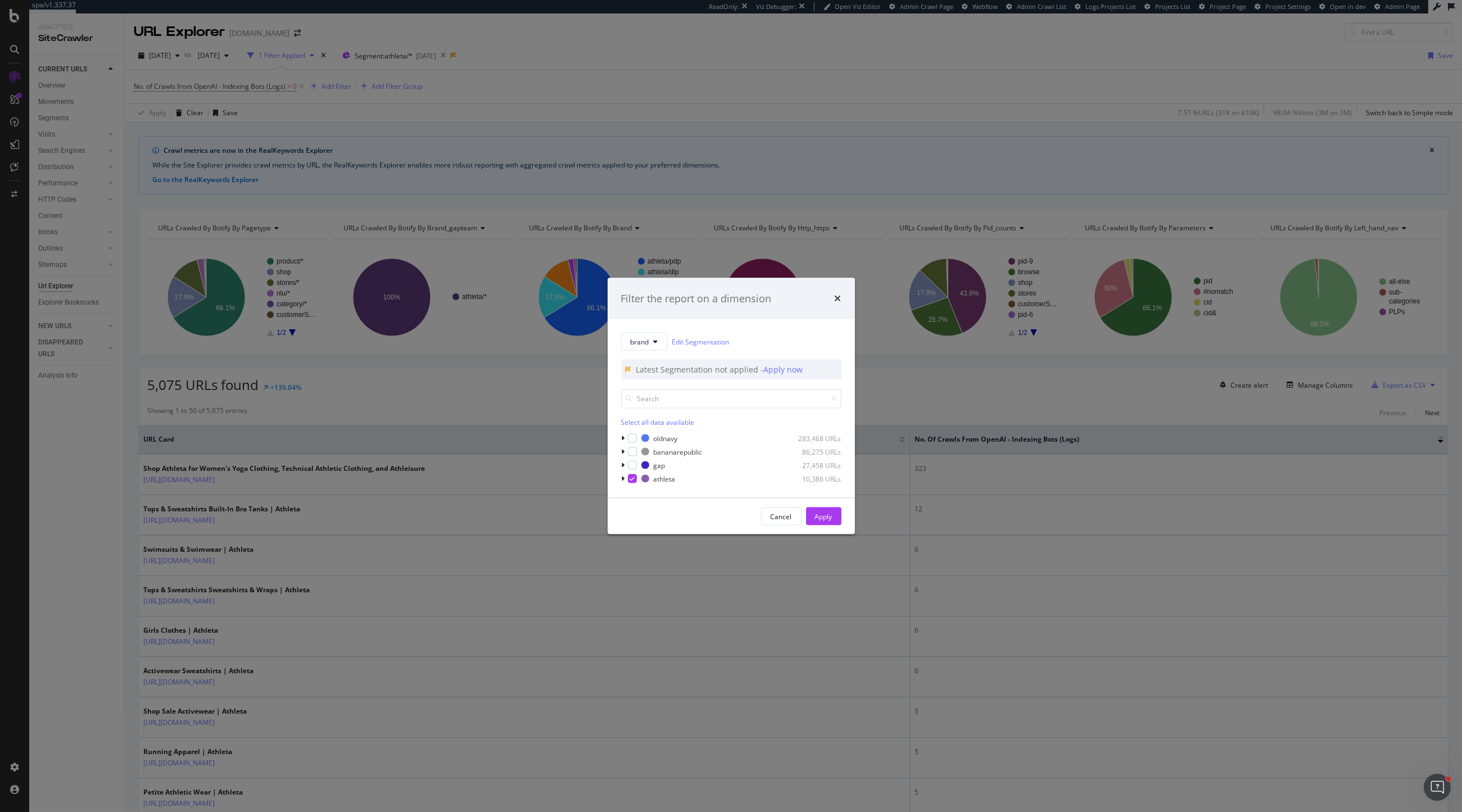
click at [564, 72] on div "Filter the report on a dimension brand Edit Segmentation Latest Segmentation no…" at bounding box center [731, 406] width 1462 height 812
